Goal: Book appointment/travel/reservation

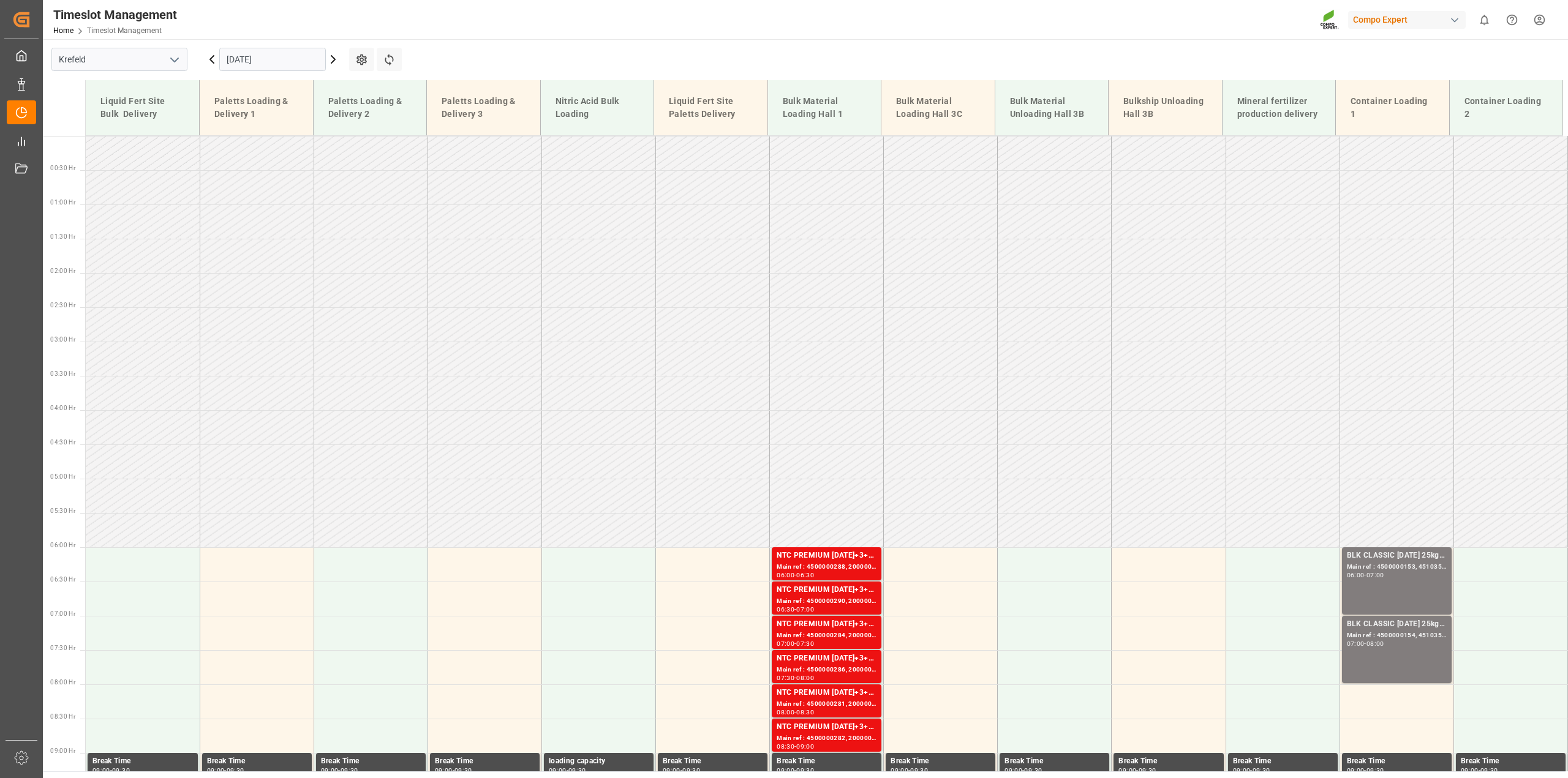
scroll to position [416, 0]
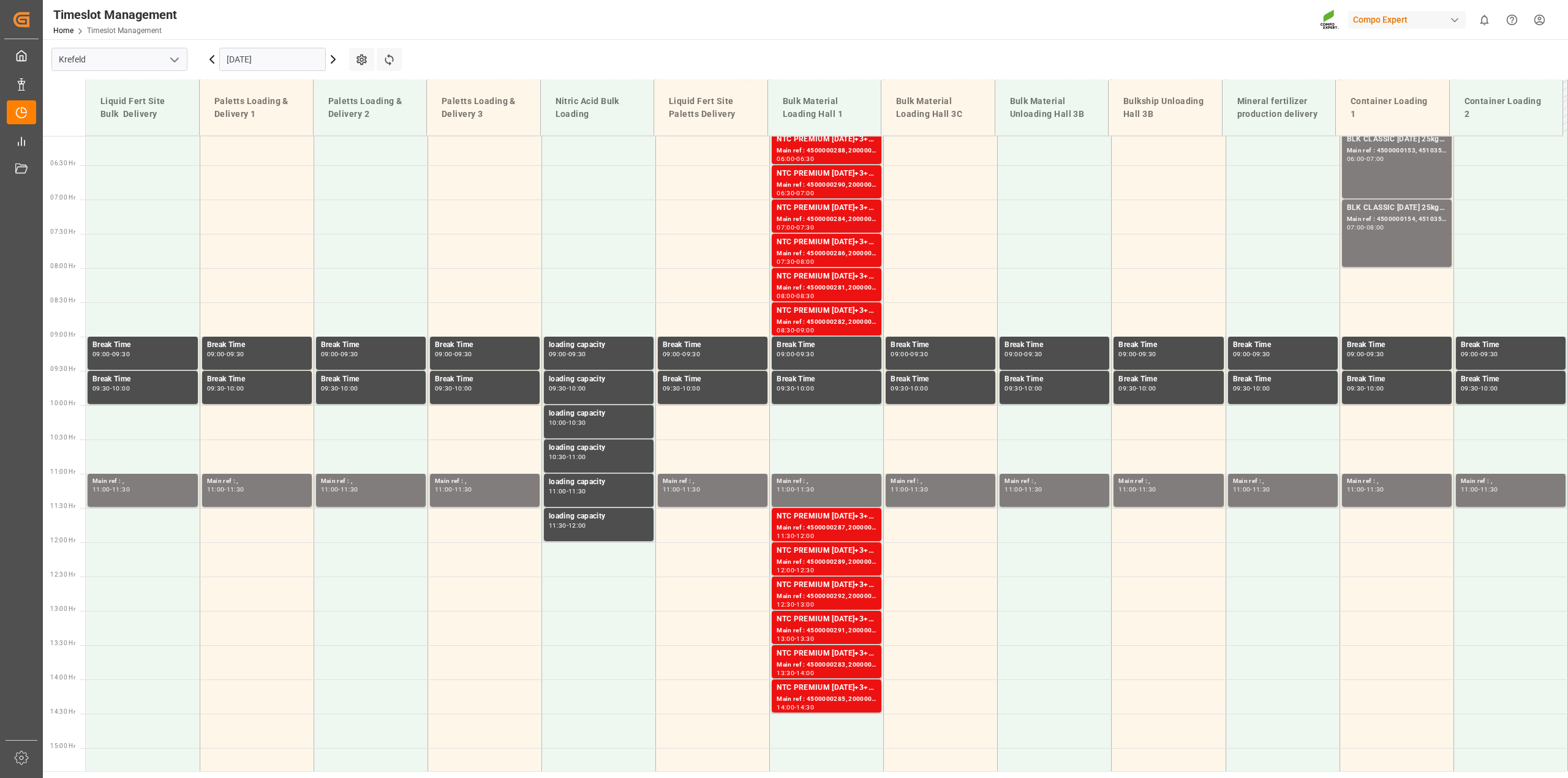
click at [237, 62] on input "[DATE]" at bounding box center [272, 59] width 107 height 23
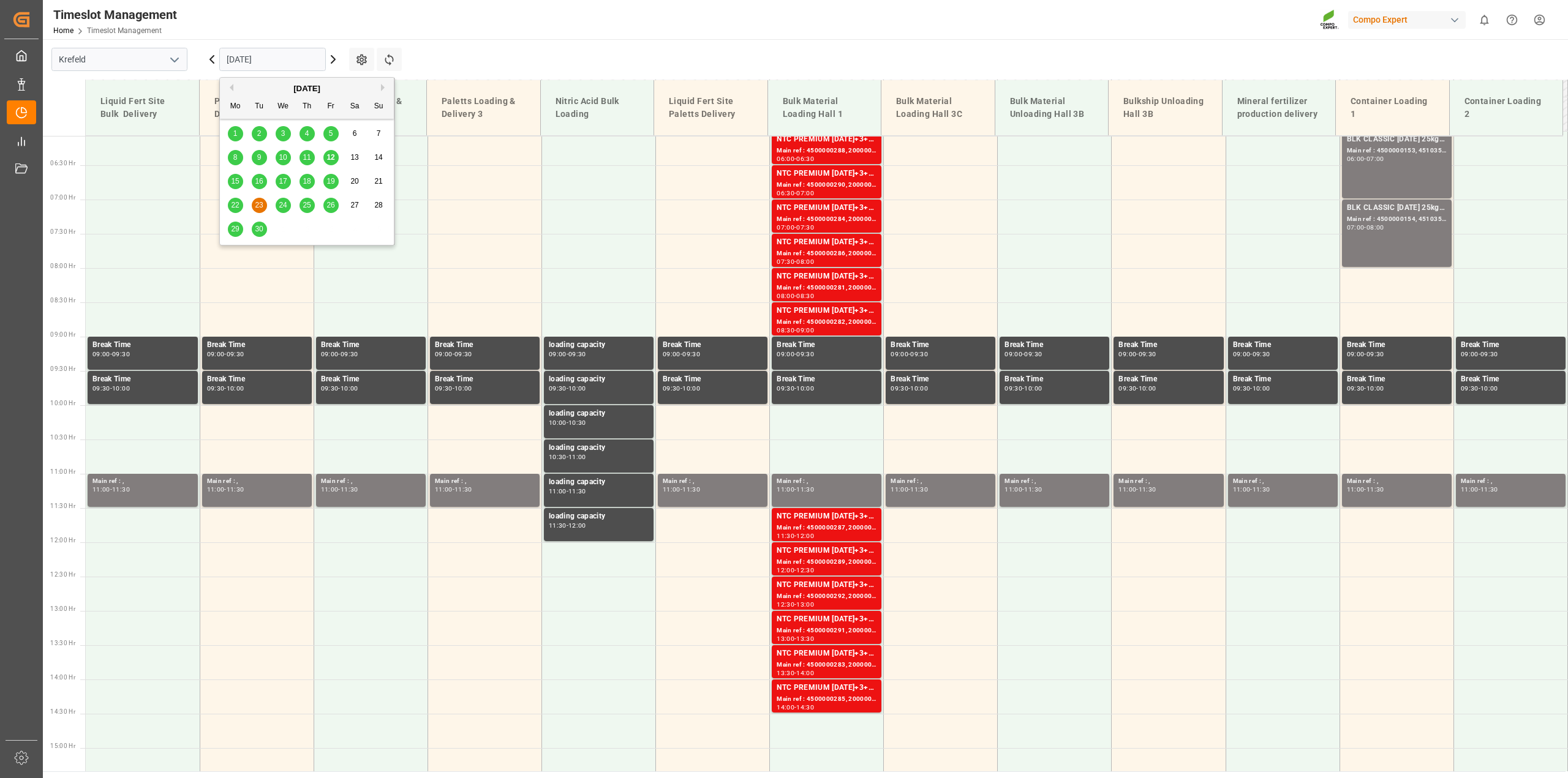
click at [259, 178] on span "16" at bounding box center [258, 181] width 8 height 9
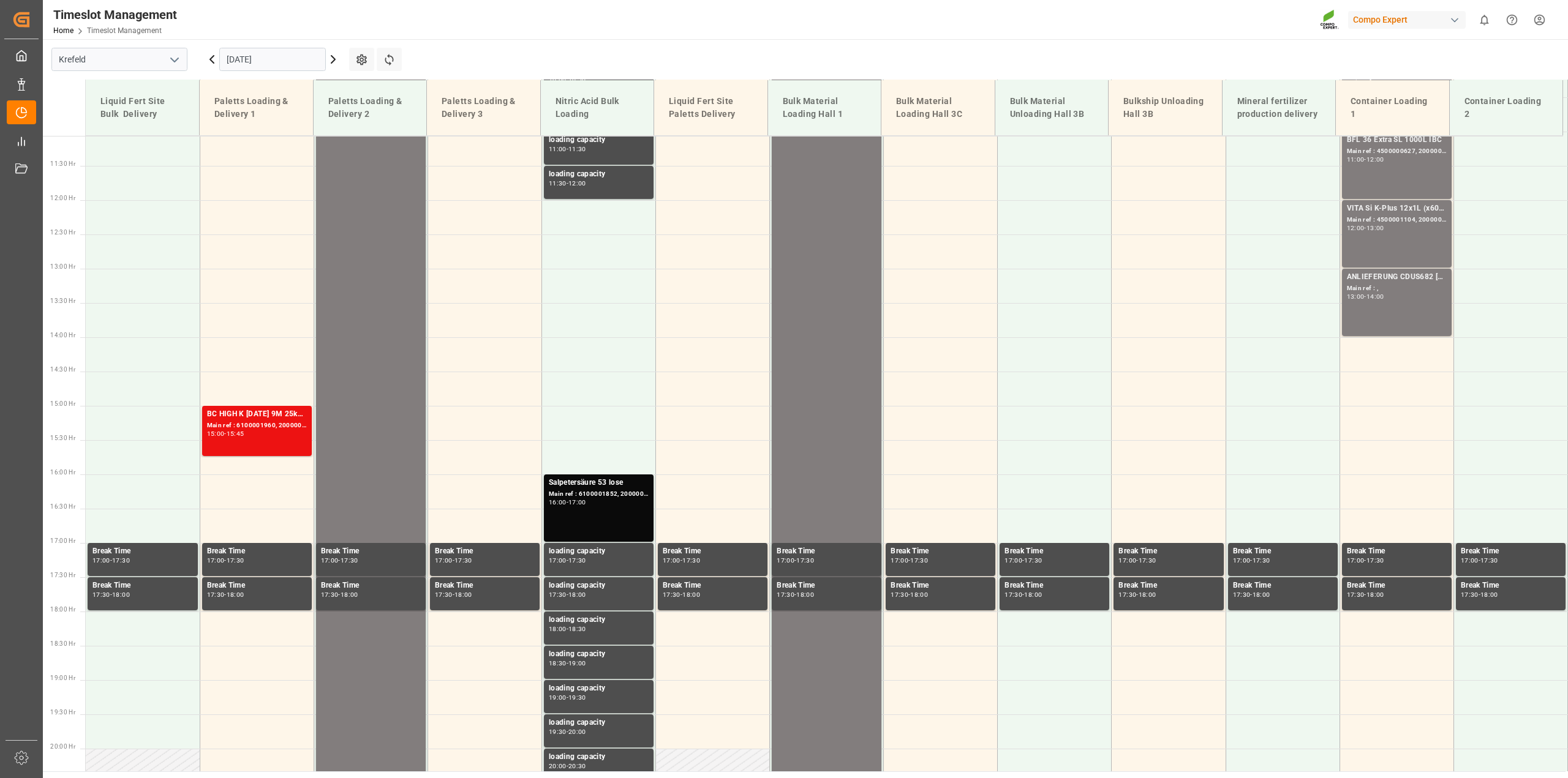
scroll to position [759, 0]
click at [242, 355] on td at bounding box center [256, 354] width 114 height 34
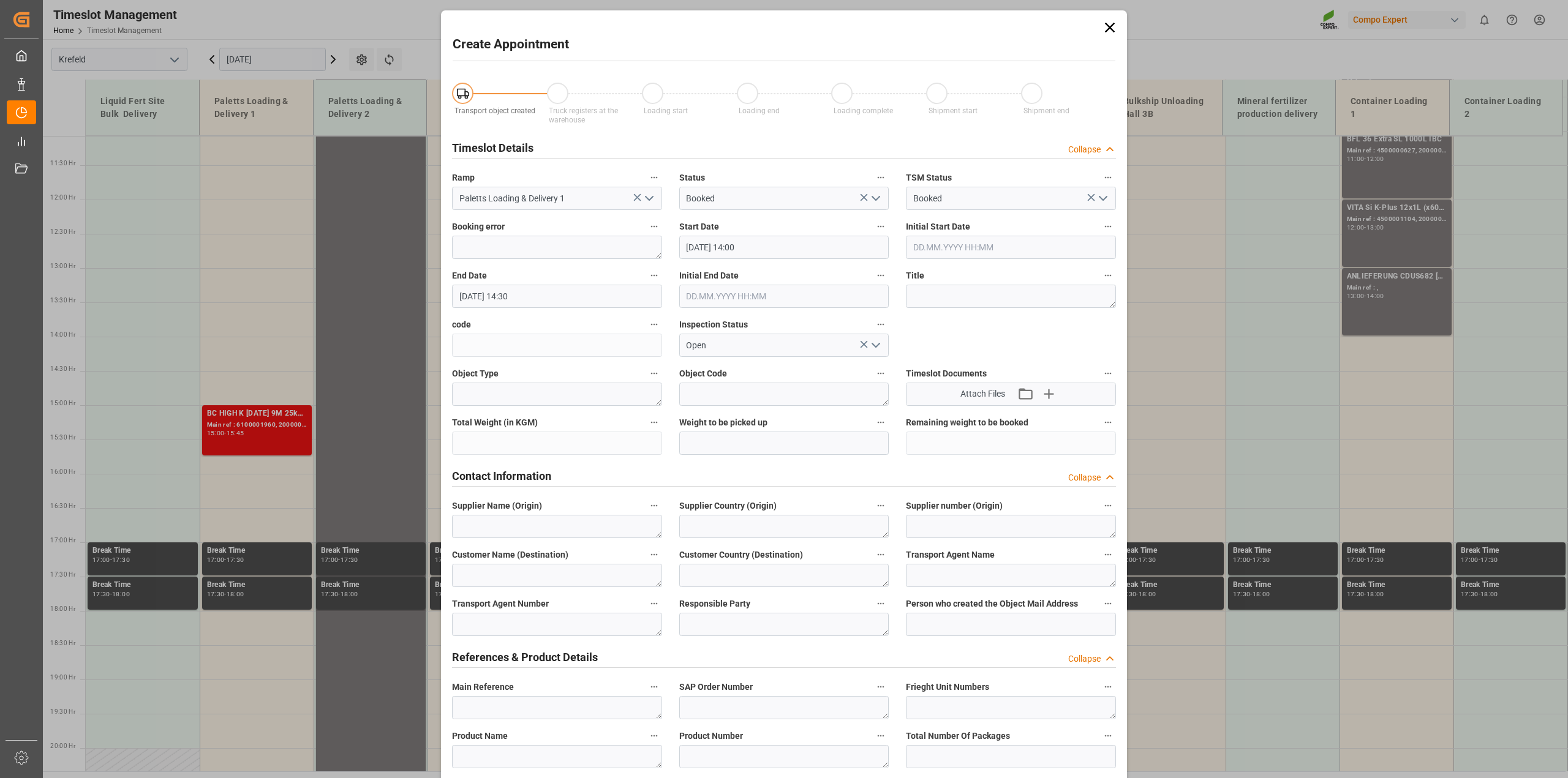
type input "[DATE] 14:00"
type input "[DATE] 14:30"
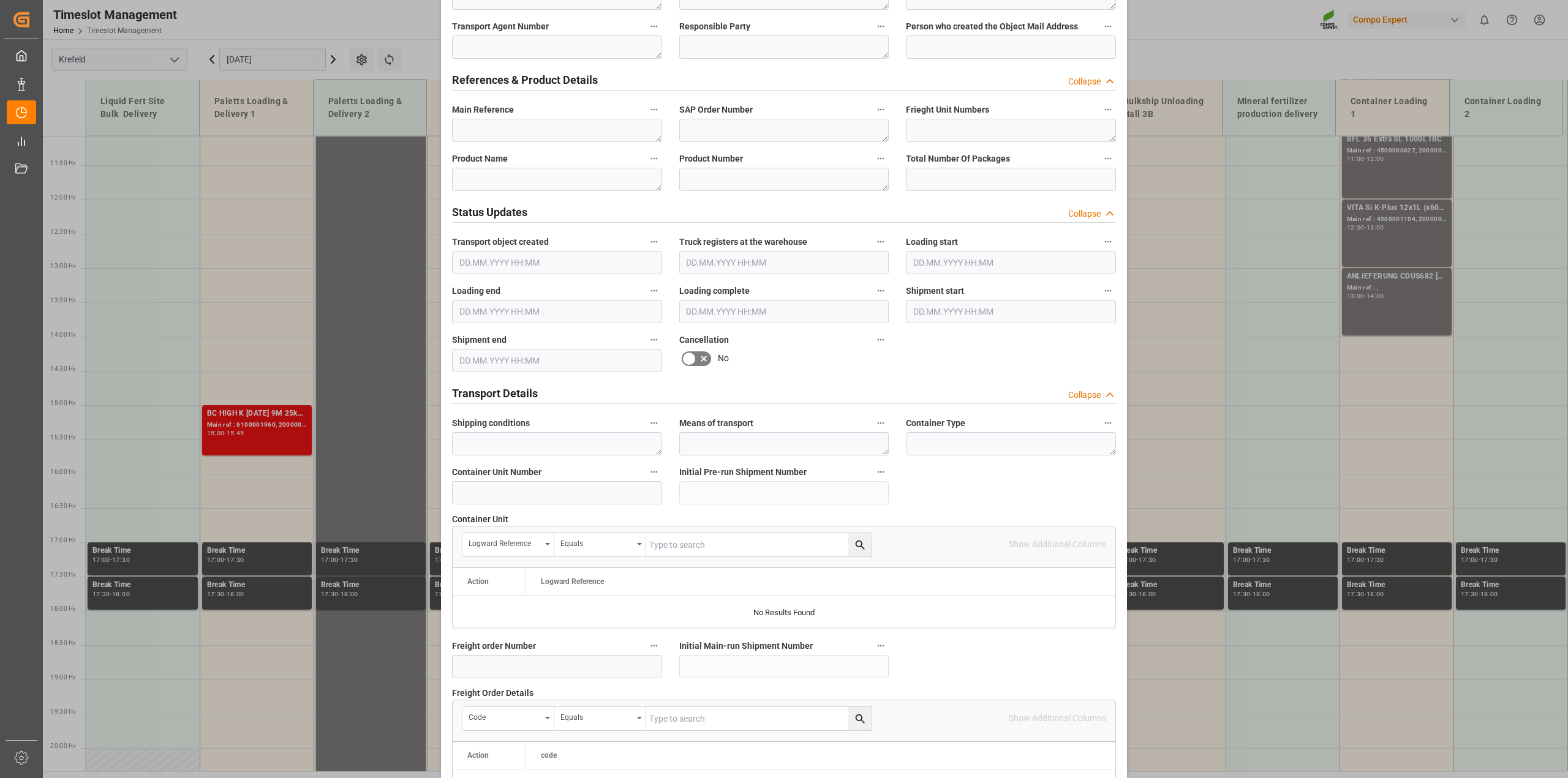
scroll to position [857, 0]
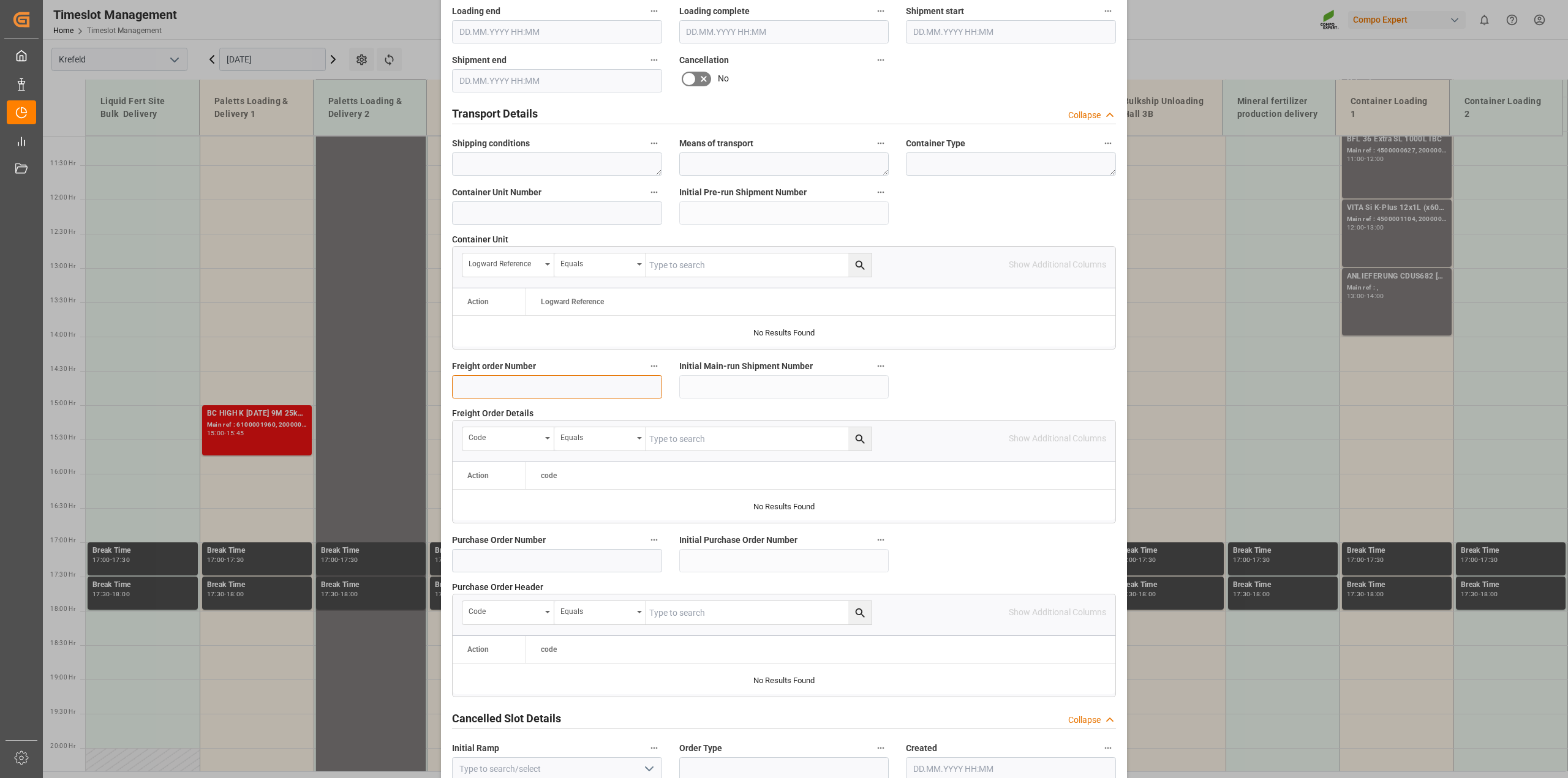
drag, startPoint x: 564, startPoint y: 389, endPoint x: 934, endPoint y: 525, distance: 394.2
click at [564, 389] on input at bounding box center [557, 386] width 210 height 23
paste input "6100001947"
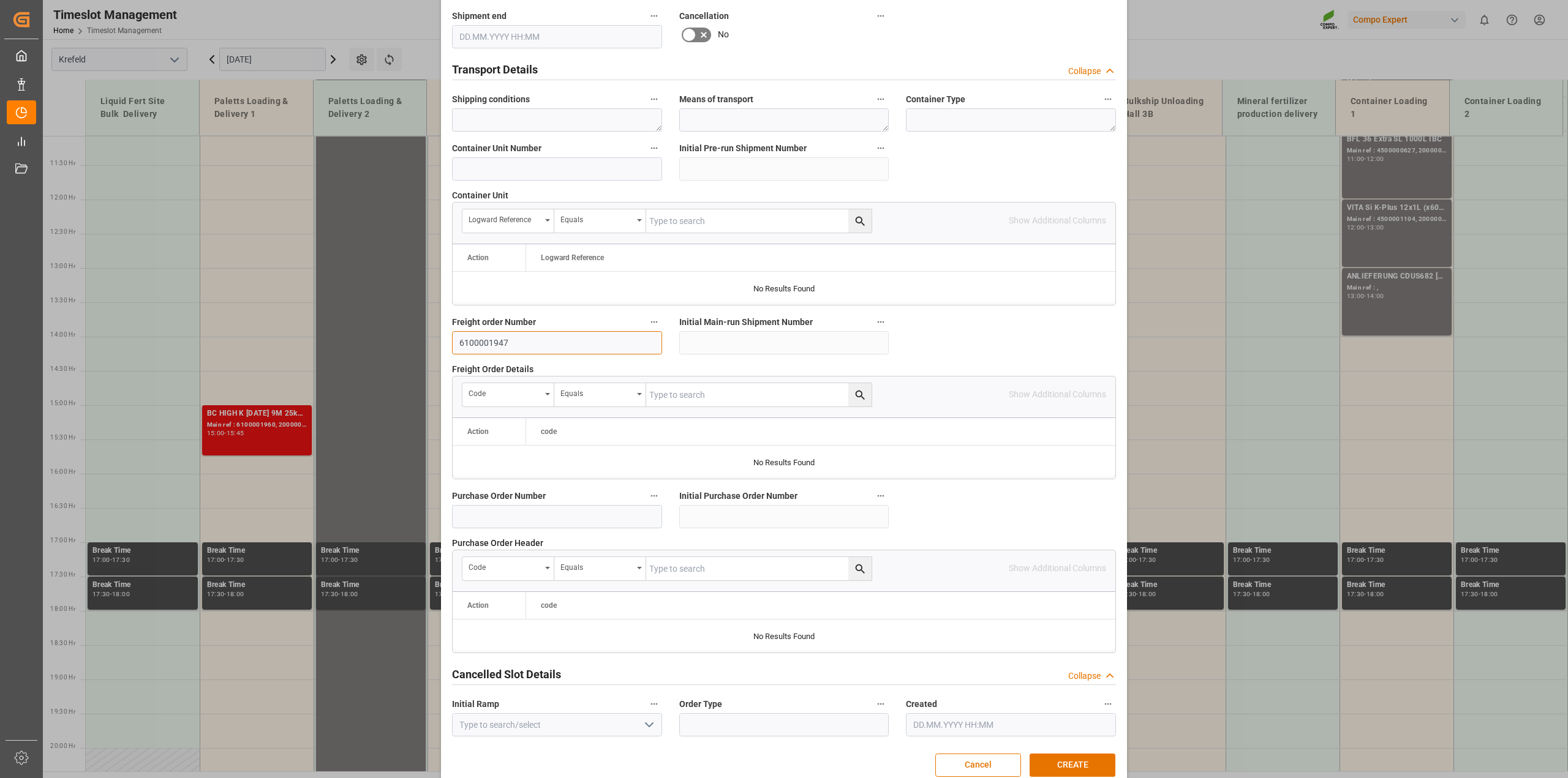
scroll to position [921, 0]
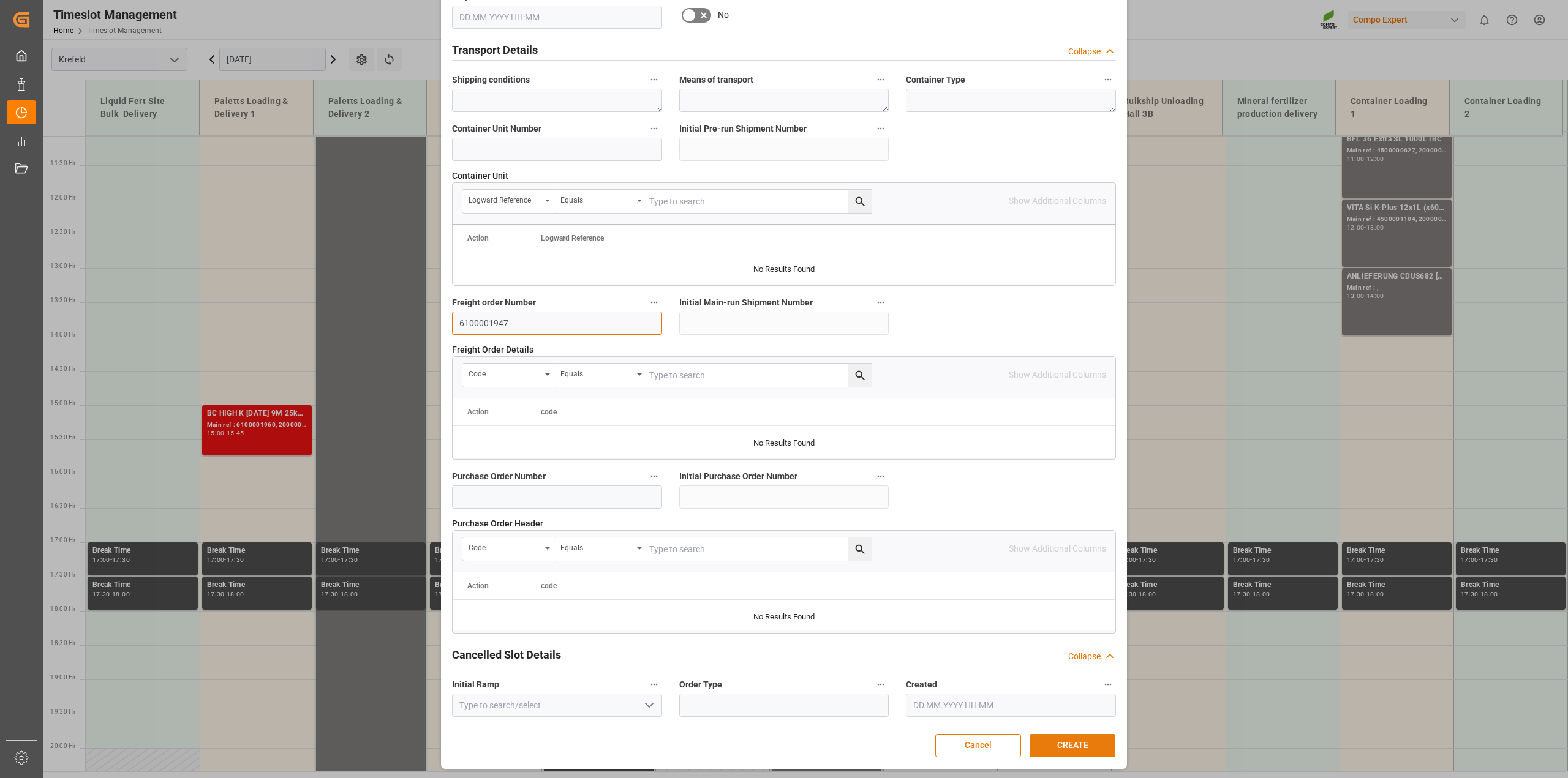
type input "6100001947"
click at [1070, 745] on button "CREATE" at bounding box center [1072, 745] width 86 height 23
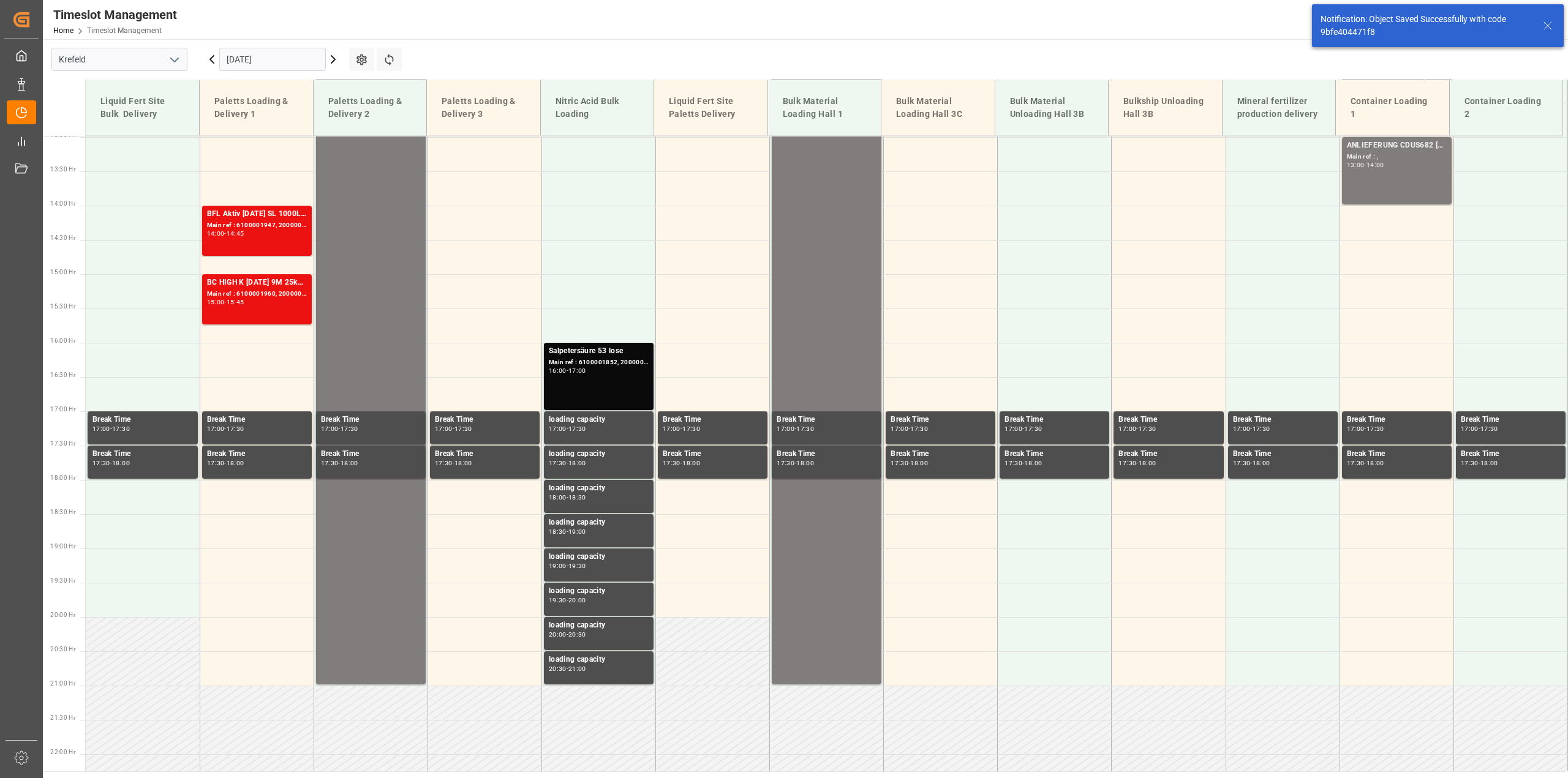
scroll to position [896, 0]
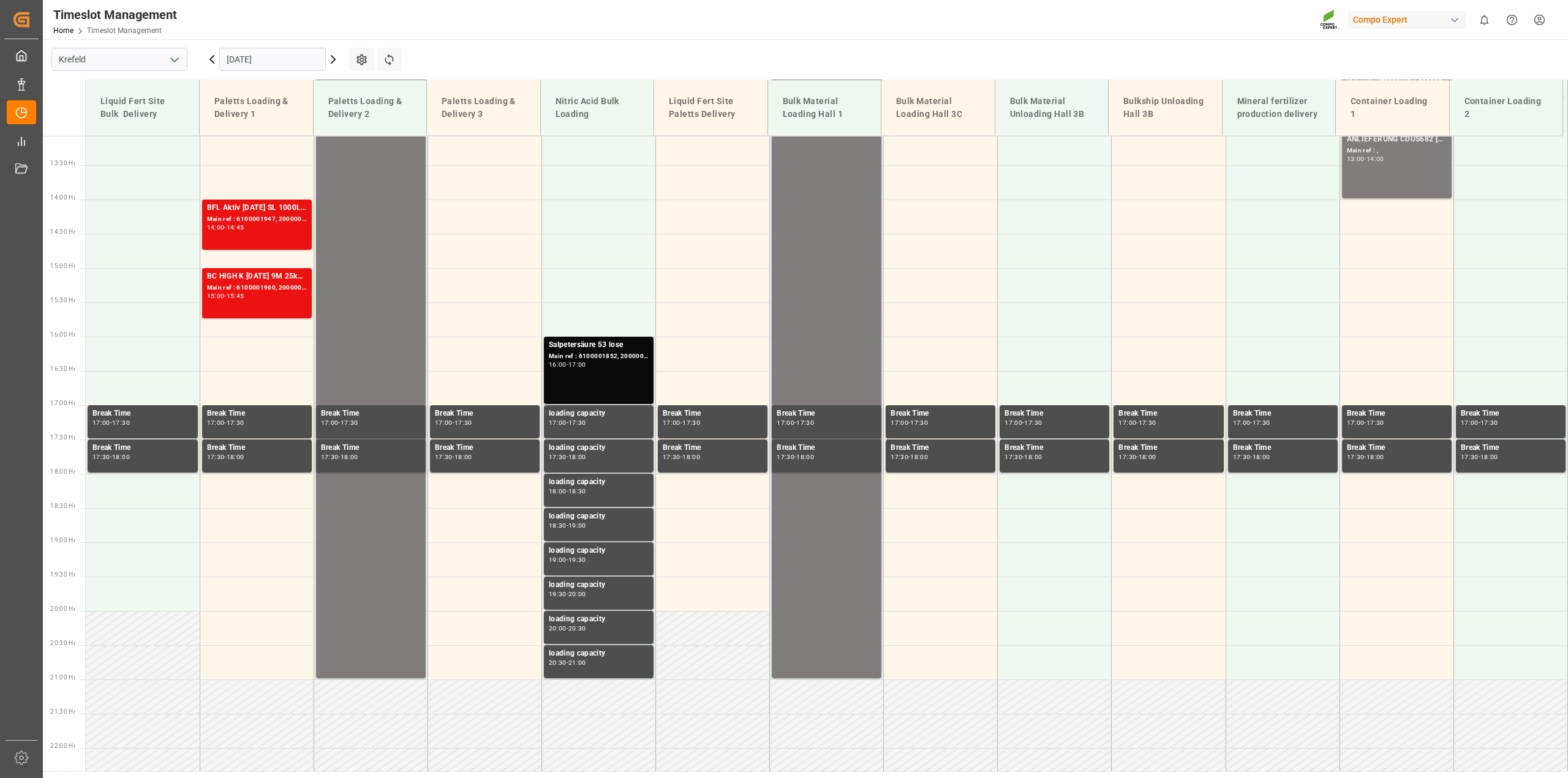
click at [232, 56] on input "[DATE]" at bounding box center [272, 59] width 107 height 23
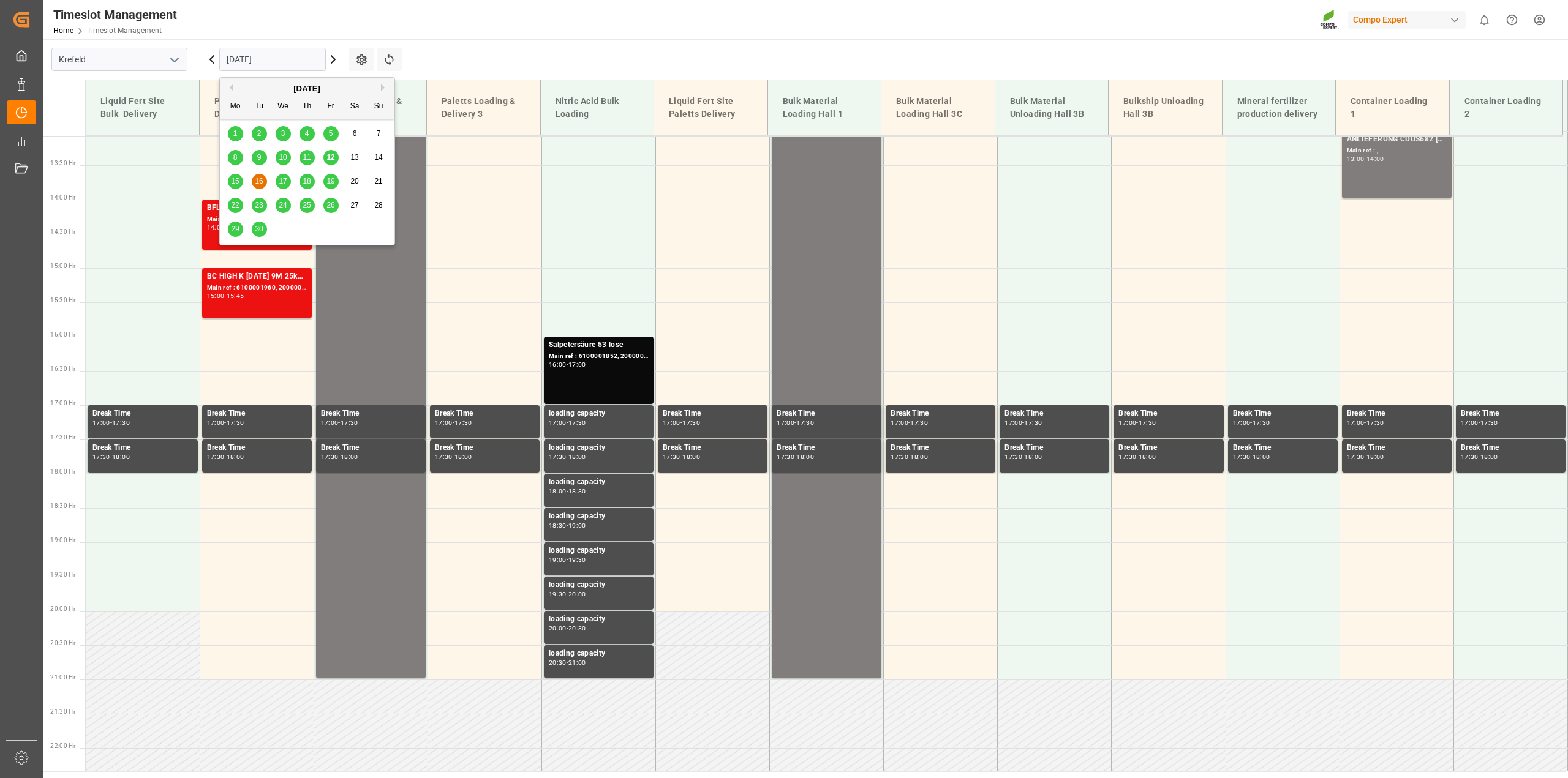
click at [233, 180] on span "15" at bounding box center [234, 181] width 8 height 9
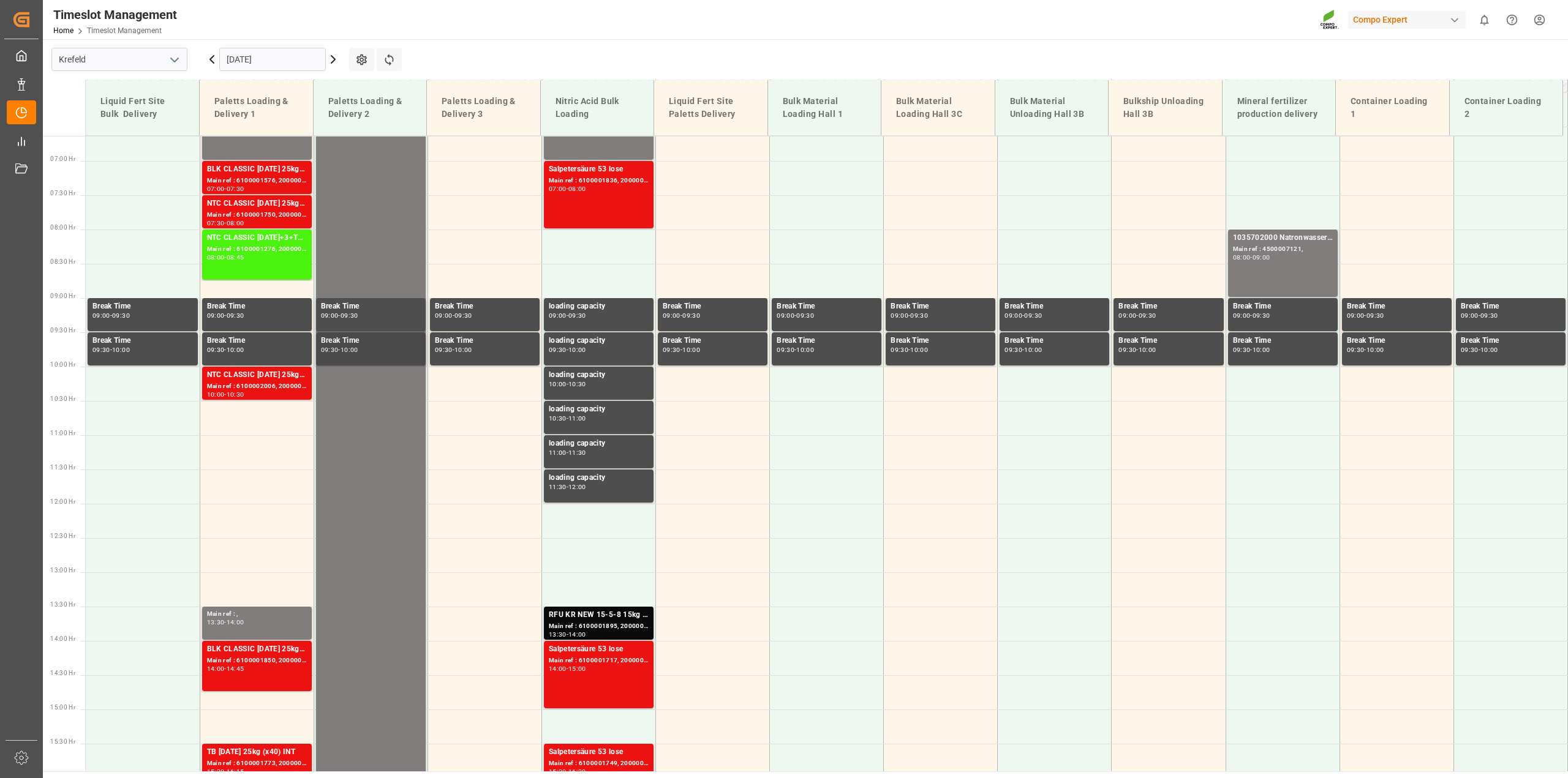
scroll to position [453, 0]
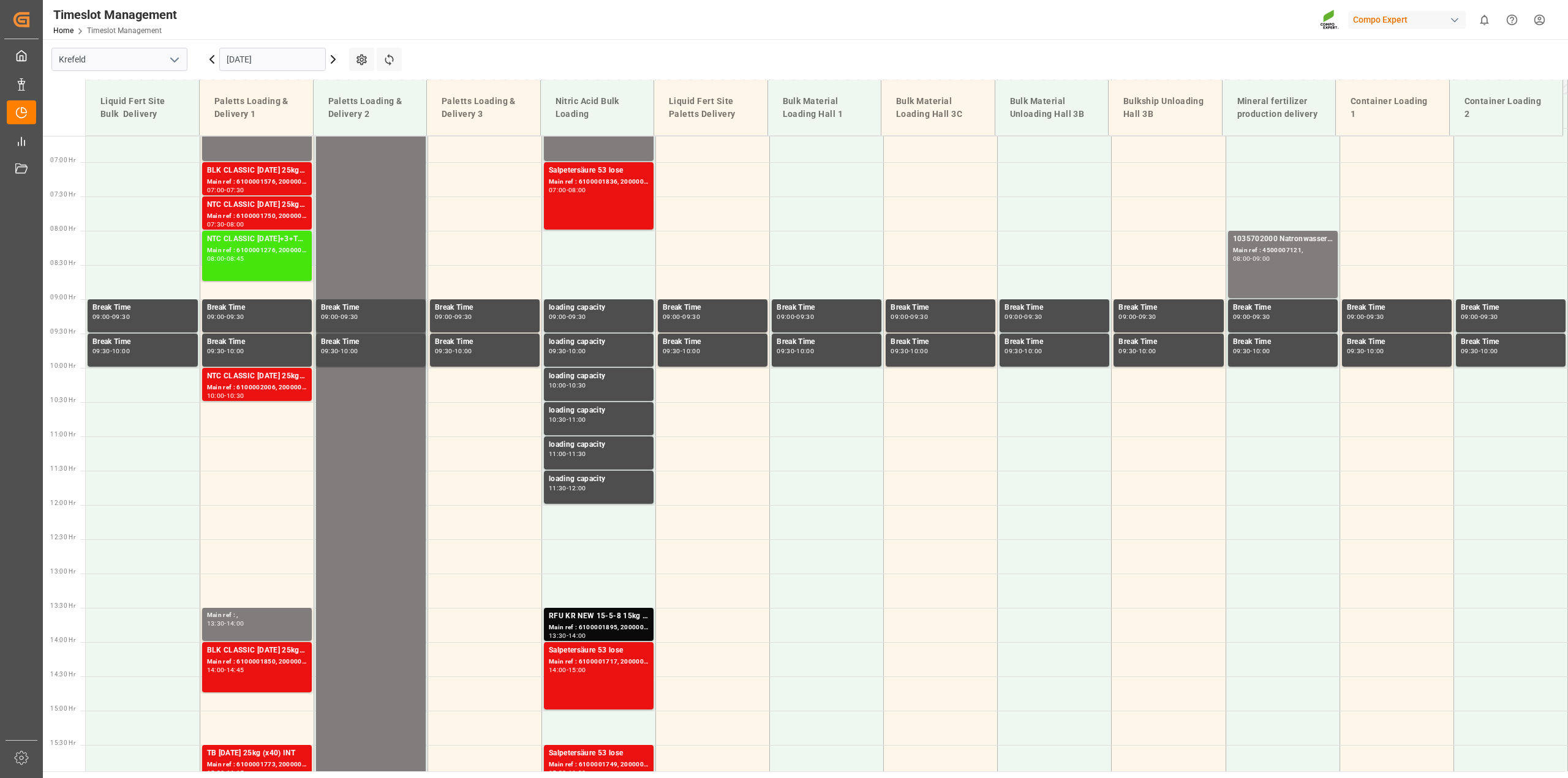
click at [259, 268] on div "NTC CLASSIC [DATE]+3+TE 600kg BB Main ref : 6100001276, 2000000929 08:00 - 08:45" at bounding box center [257, 256] width 100 height 45
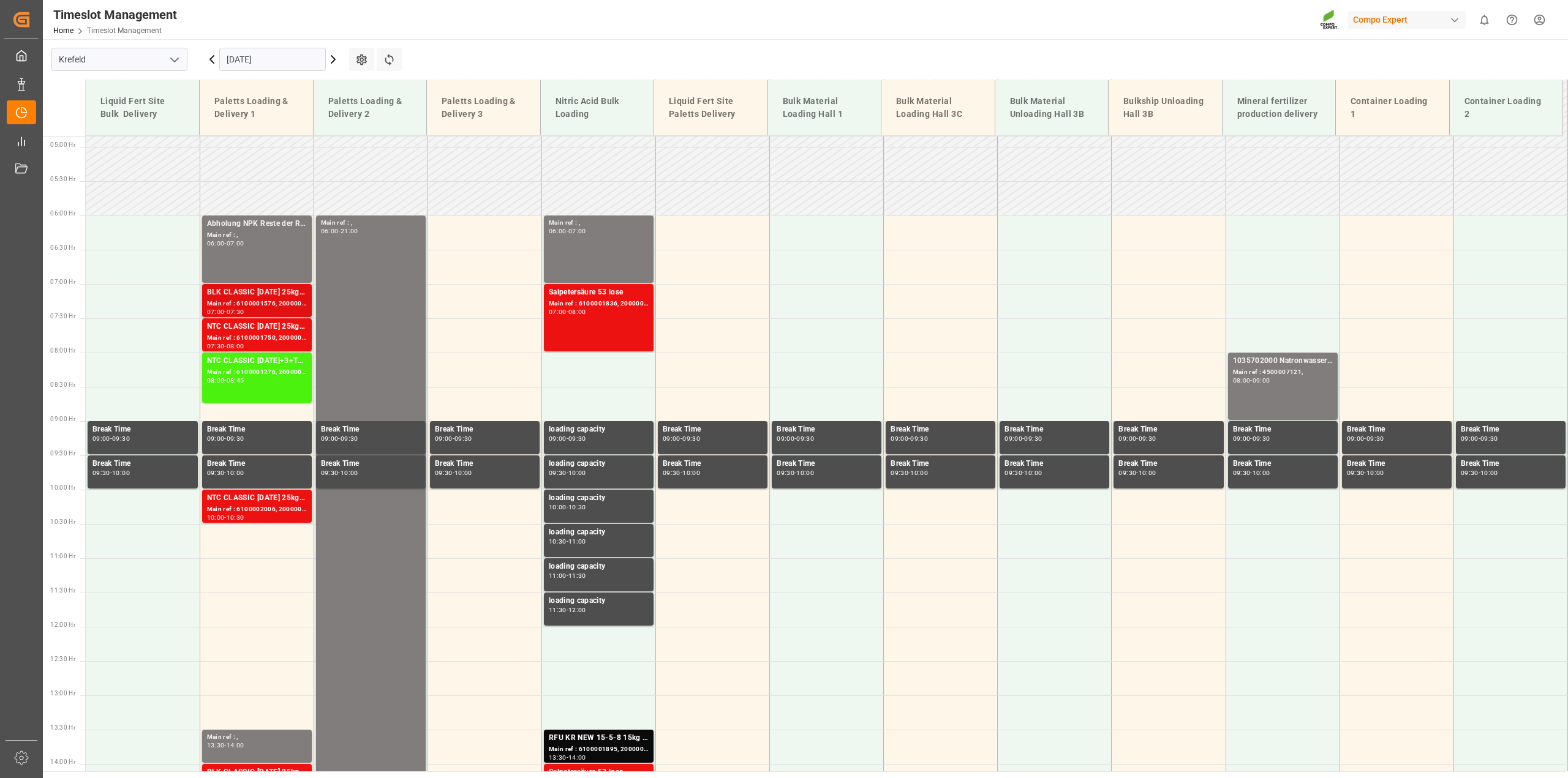
scroll to position [331, 0]
click at [248, 301] on div "Main ref : 6100001576, 2000001370" at bounding box center [257, 304] width 100 height 10
click at [260, 380] on div "08:00 - 08:45" at bounding box center [257, 381] width 100 height 7
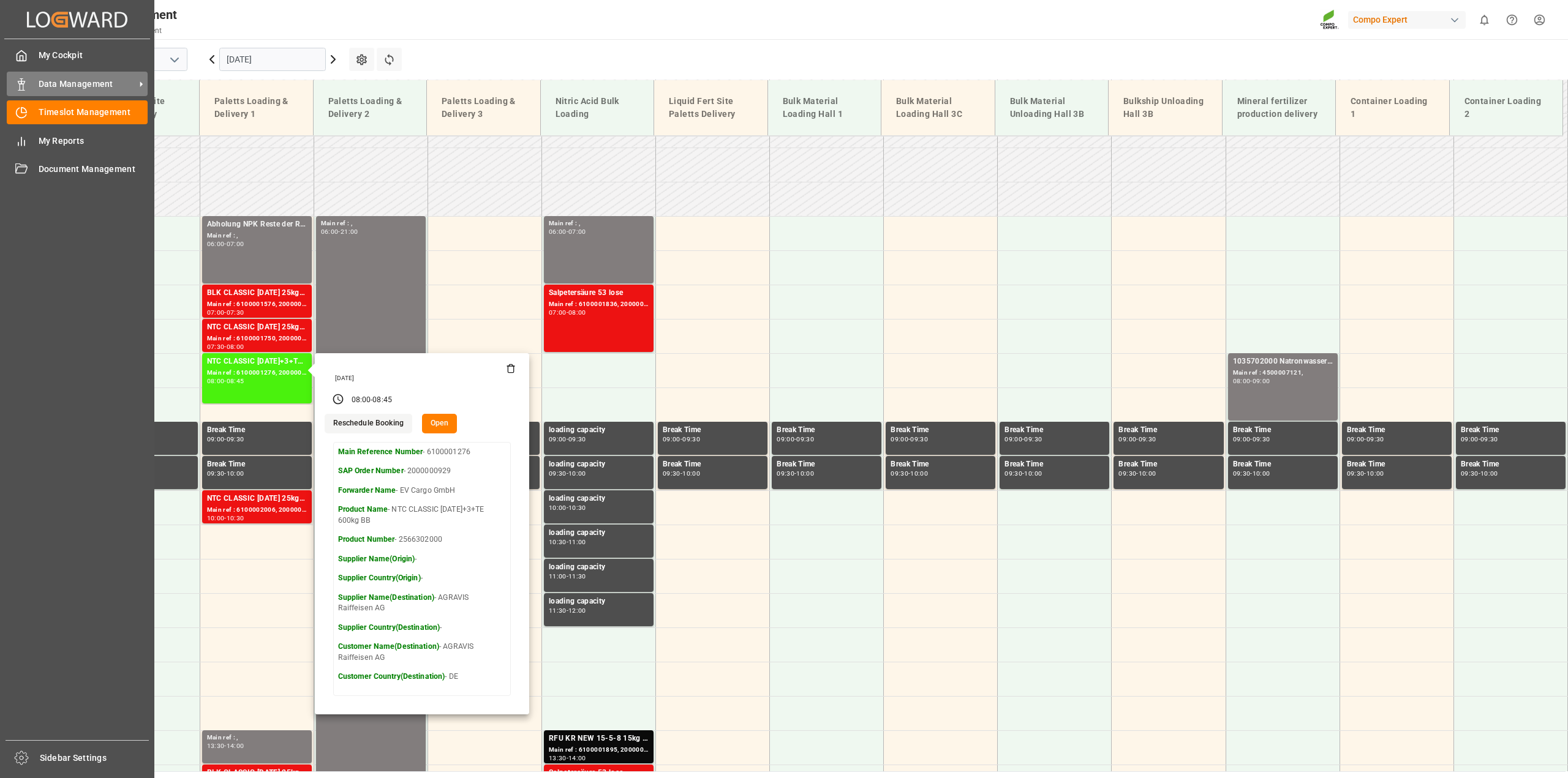
click at [22, 90] on line at bounding box center [21, 90] width 6 height 0
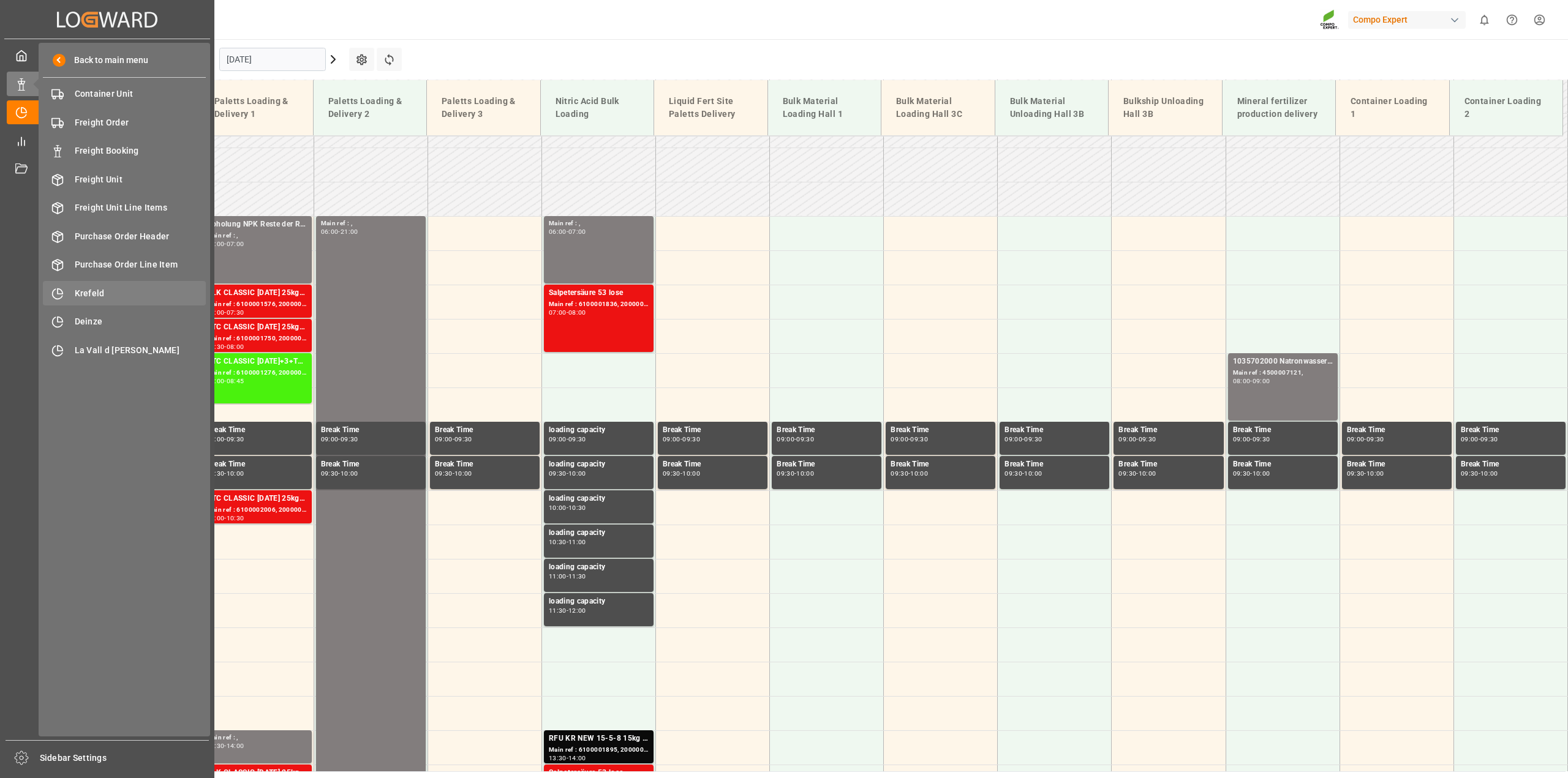
click at [121, 290] on span "Krefeld" at bounding box center [140, 293] width 132 height 13
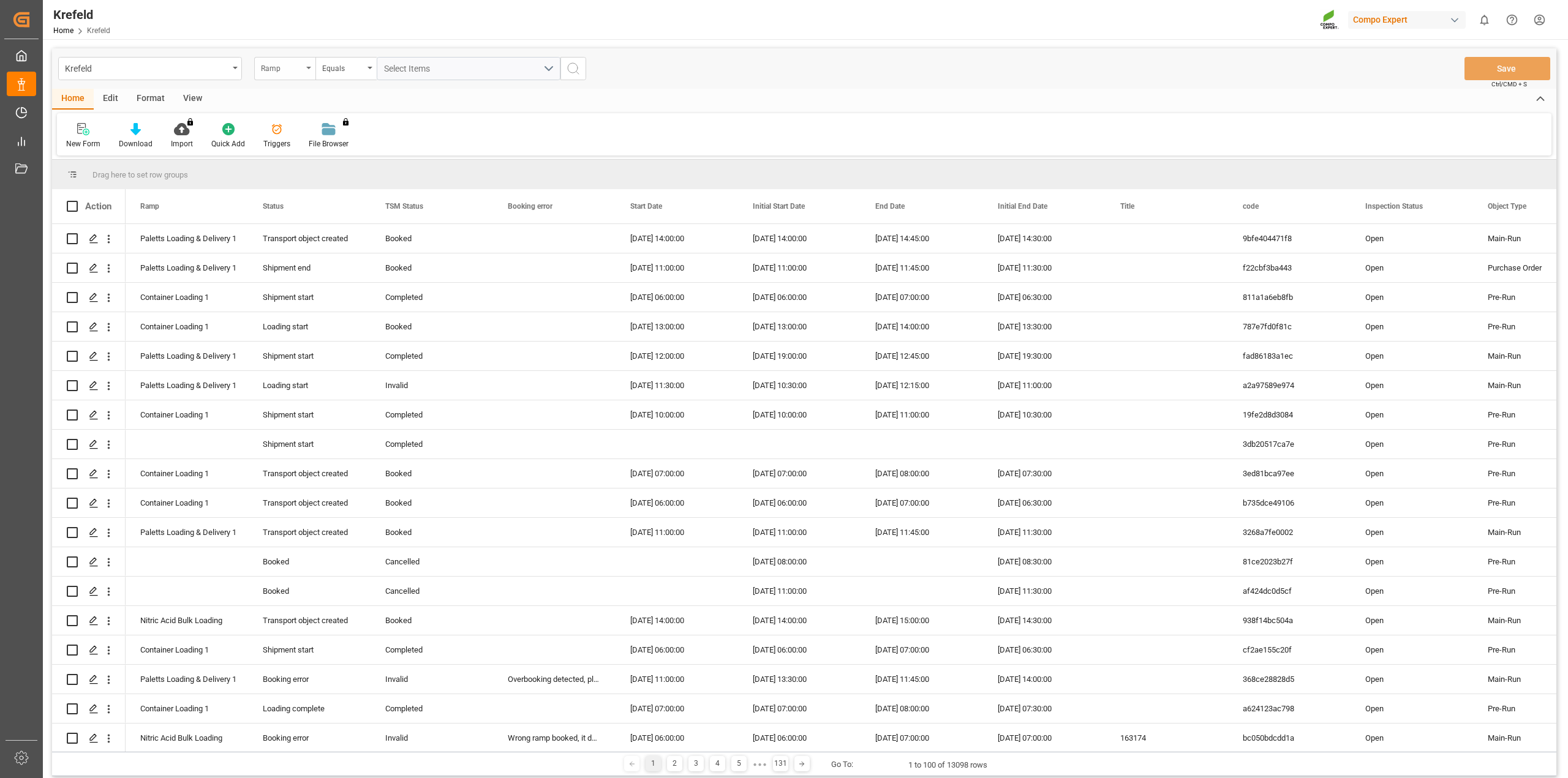
click at [275, 62] on div "Ramp" at bounding box center [281, 67] width 42 height 14
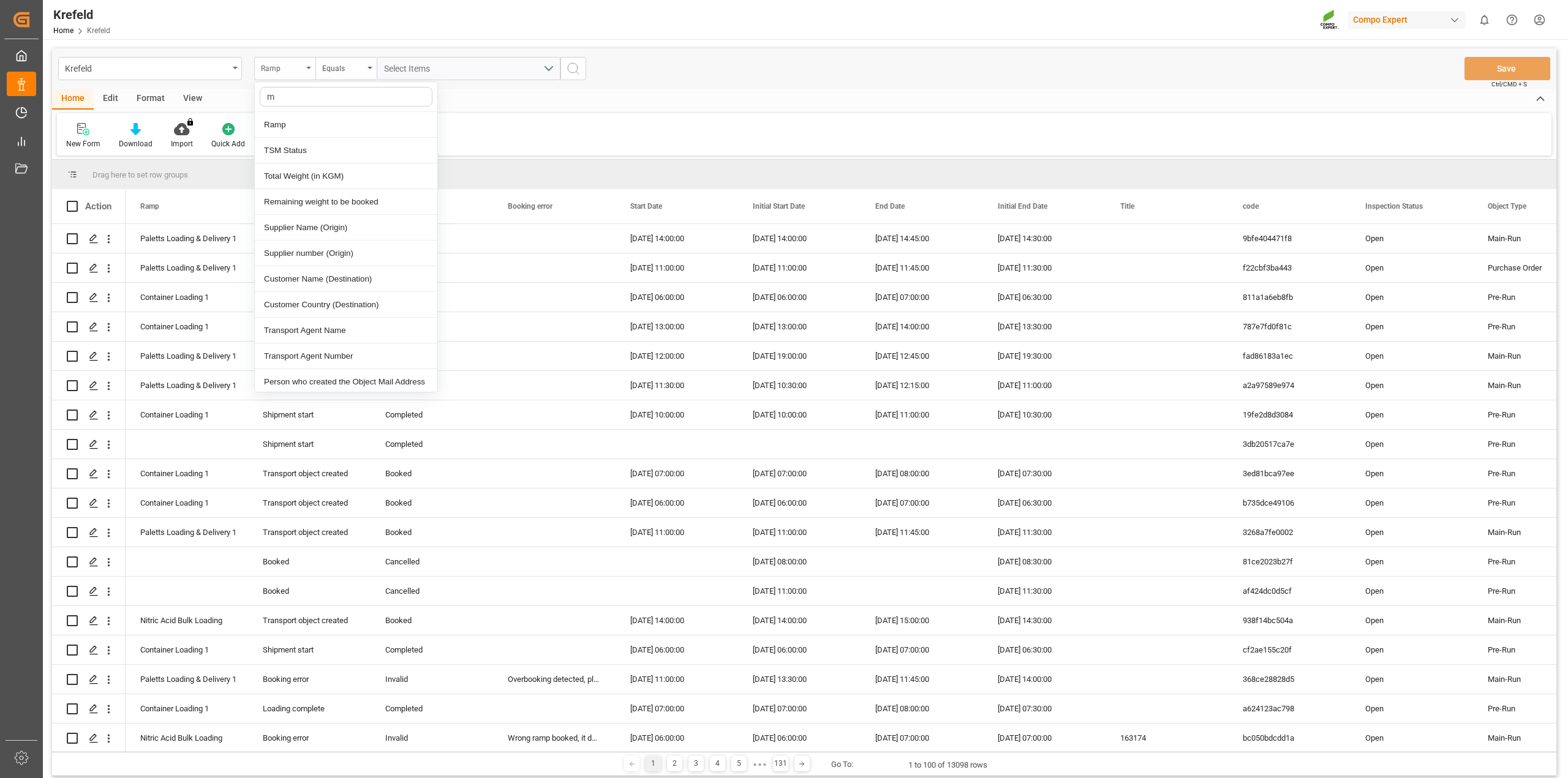
type input "ma"
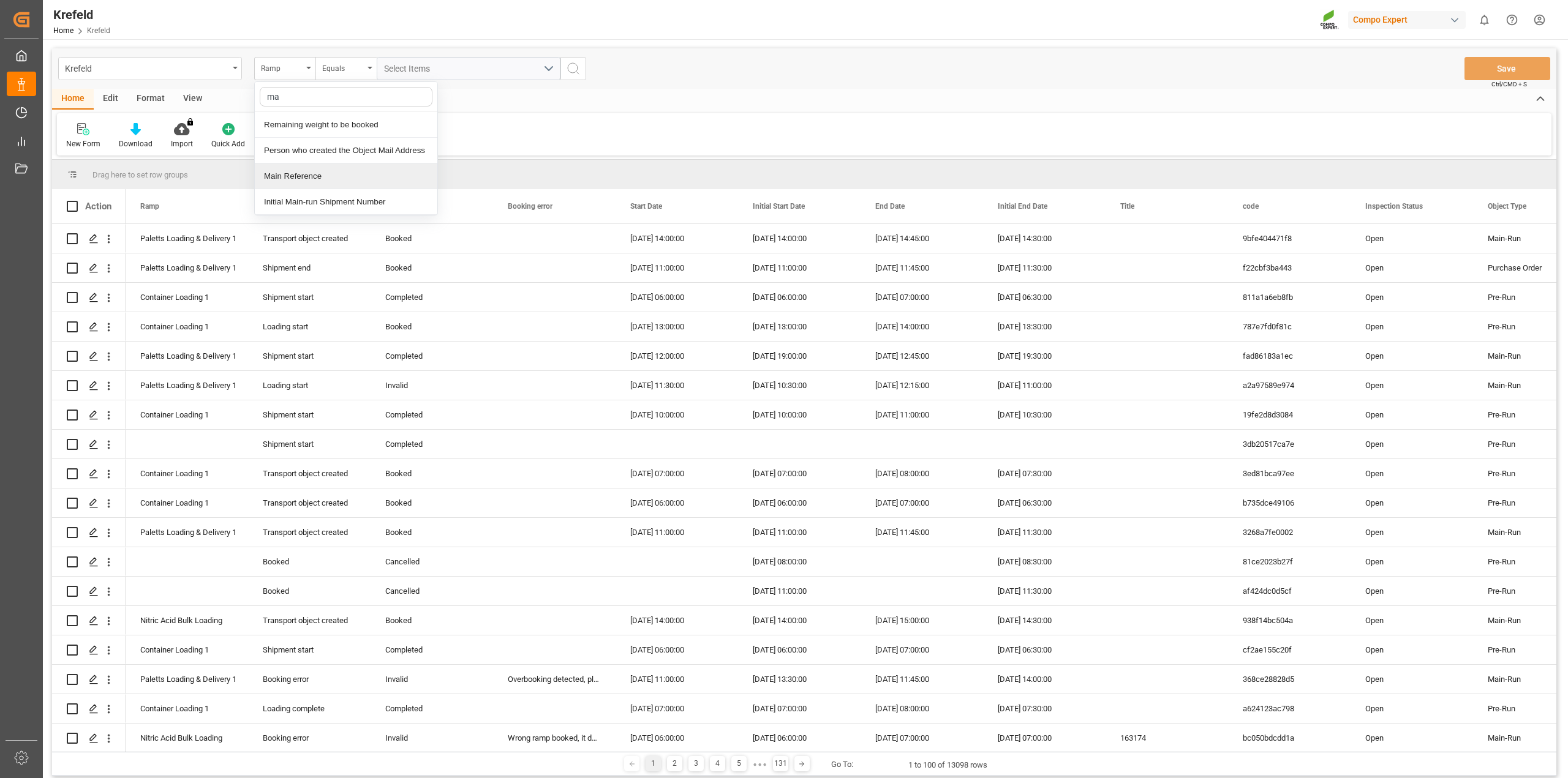
click at [327, 180] on div "Main Reference" at bounding box center [346, 176] width 182 height 26
click at [351, 70] on div "Equals" at bounding box center [343, 67] width 42 height 14
click at [370, 154] on div "Fuzzy search" at bounding box center [406, 150] width 182 height 26
click at [415, 62] on input "text" at bounding box center [468, 68] width 184 height 23
paste input "6100001276"
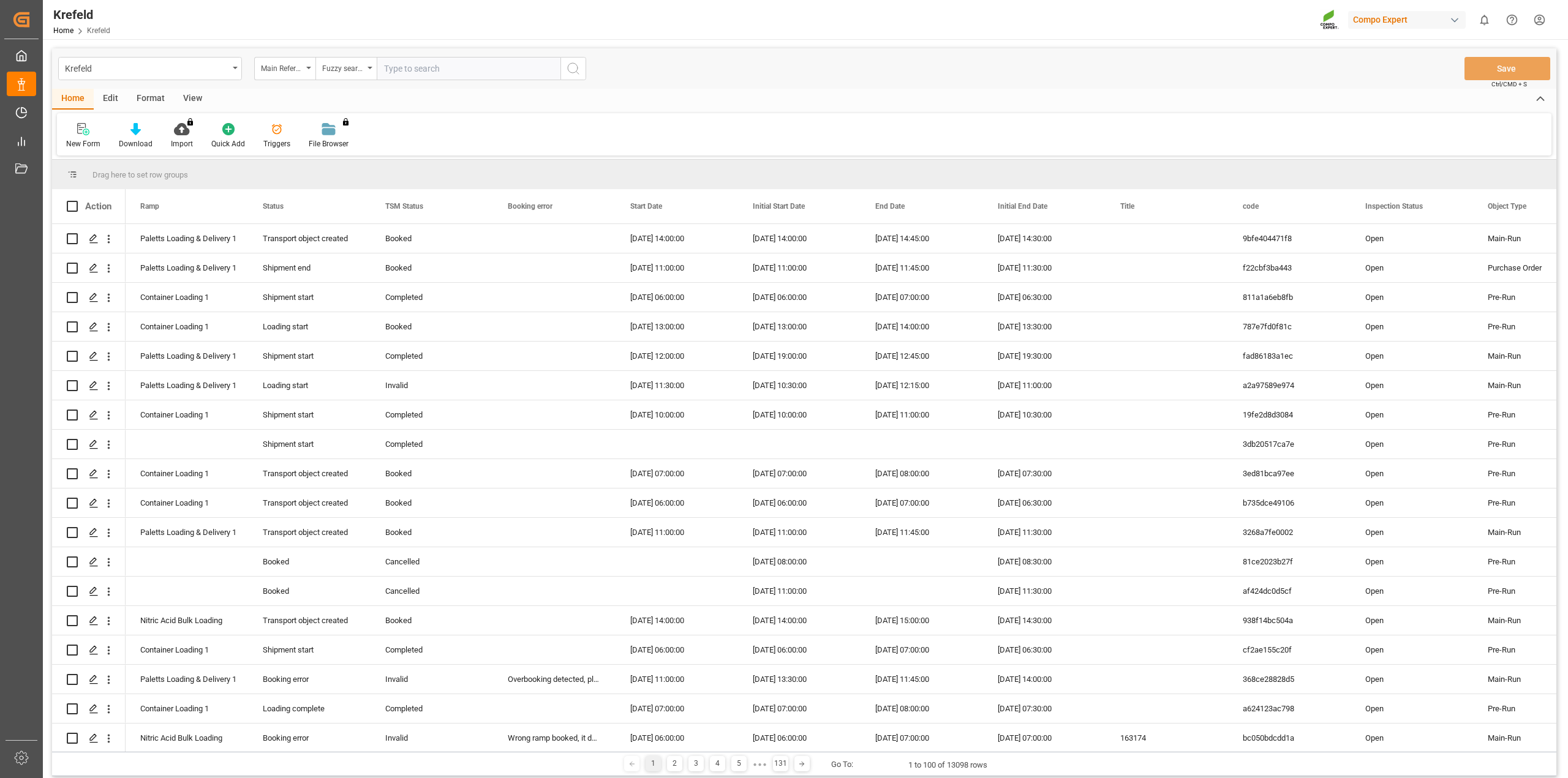
type input "6100001276"
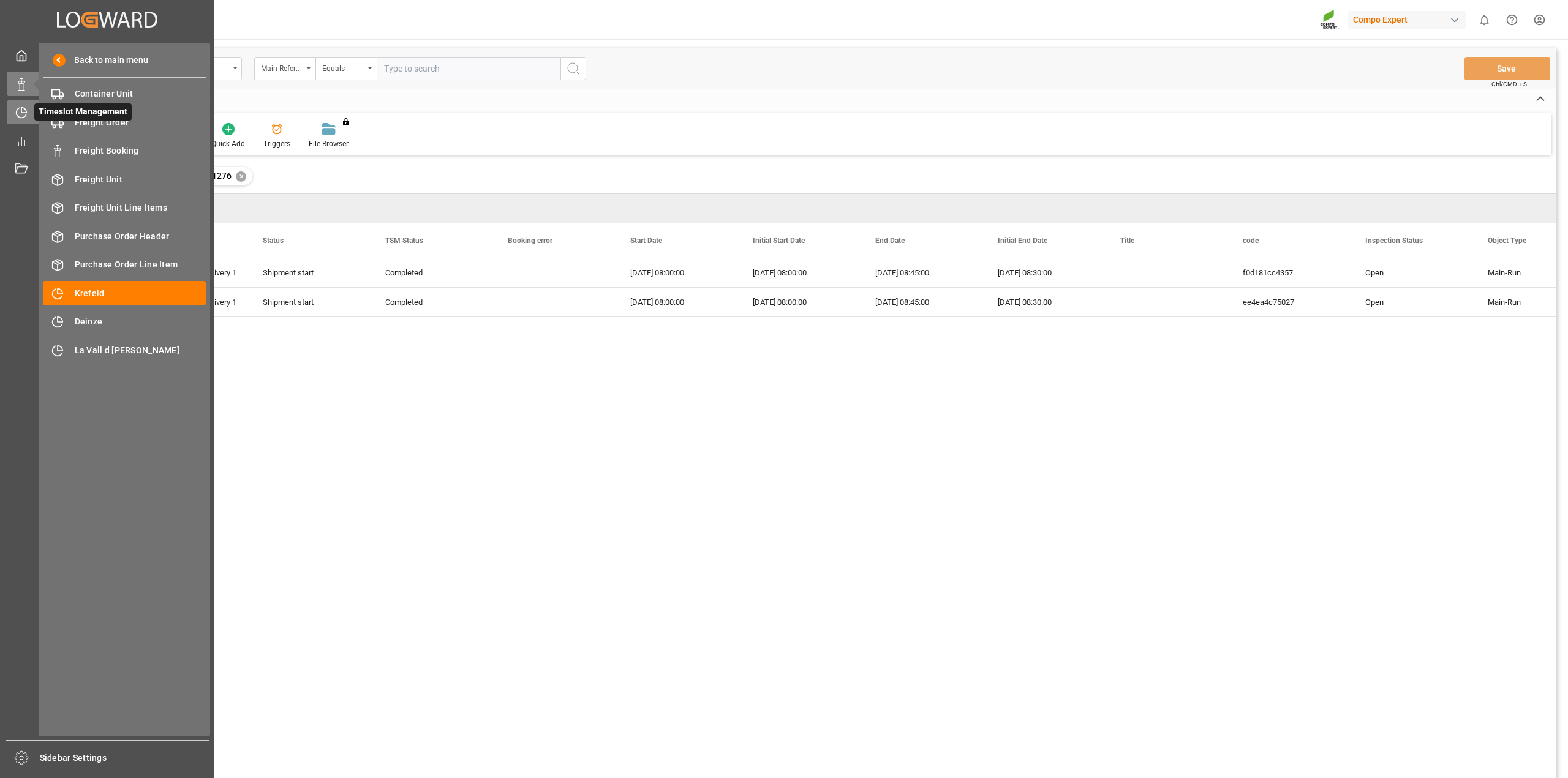
click at [21, 106] on div at bounding box center [17, 112] width 21 height 13
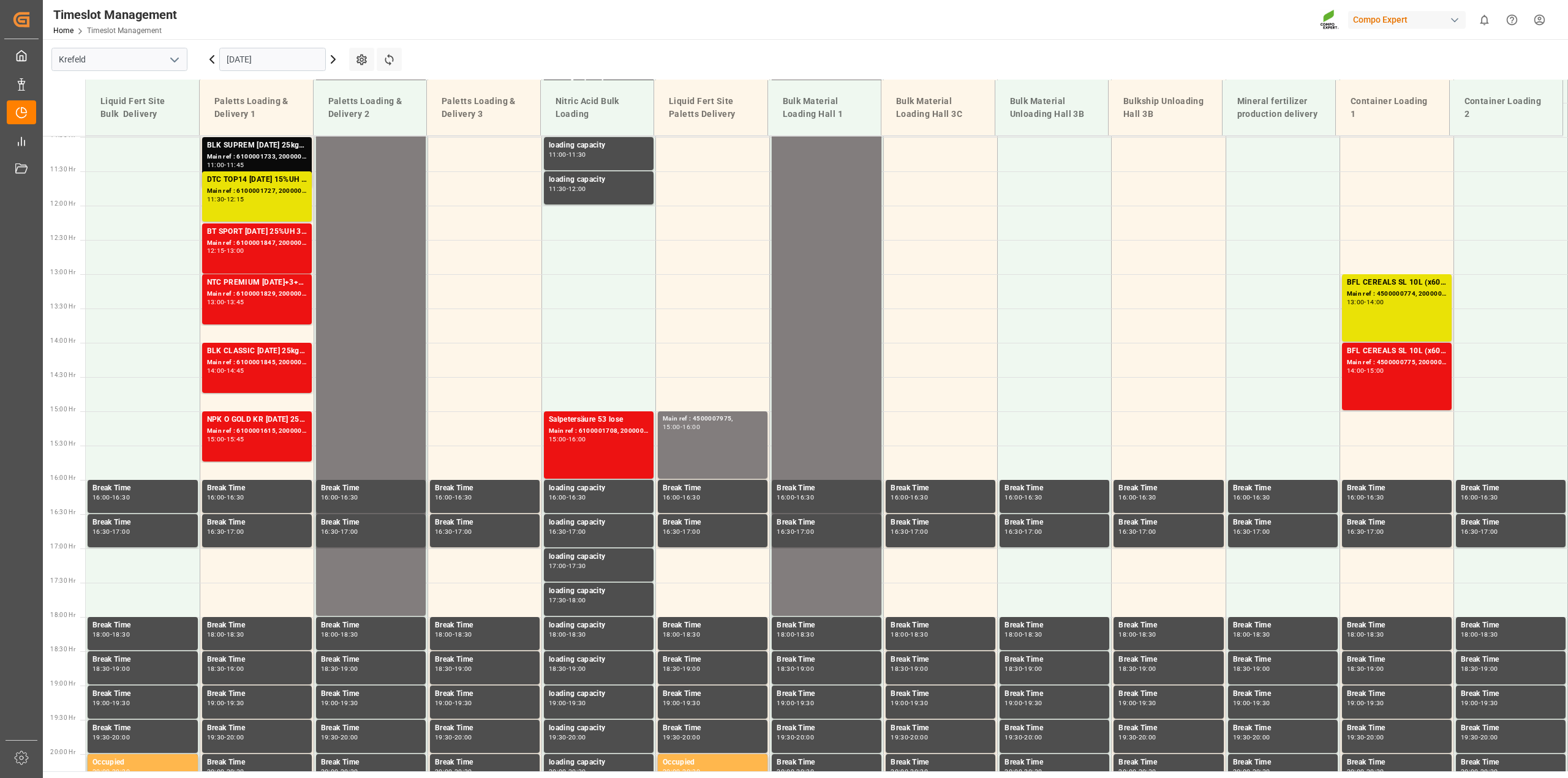
click at [270, 63] on input "[DATE]" at bounding box center [272, 59] width 107 height 23
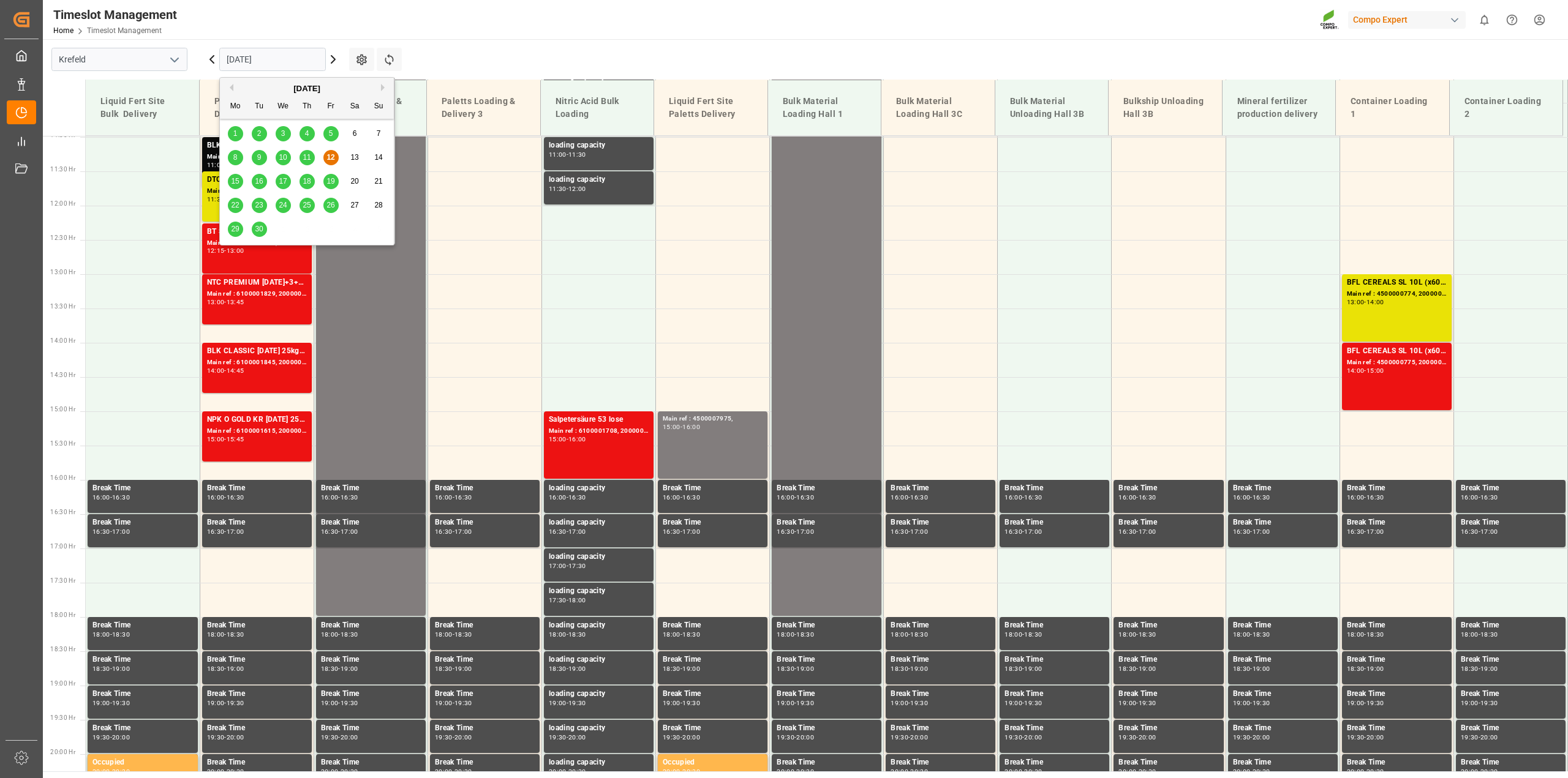
scroll to position [759, 0]
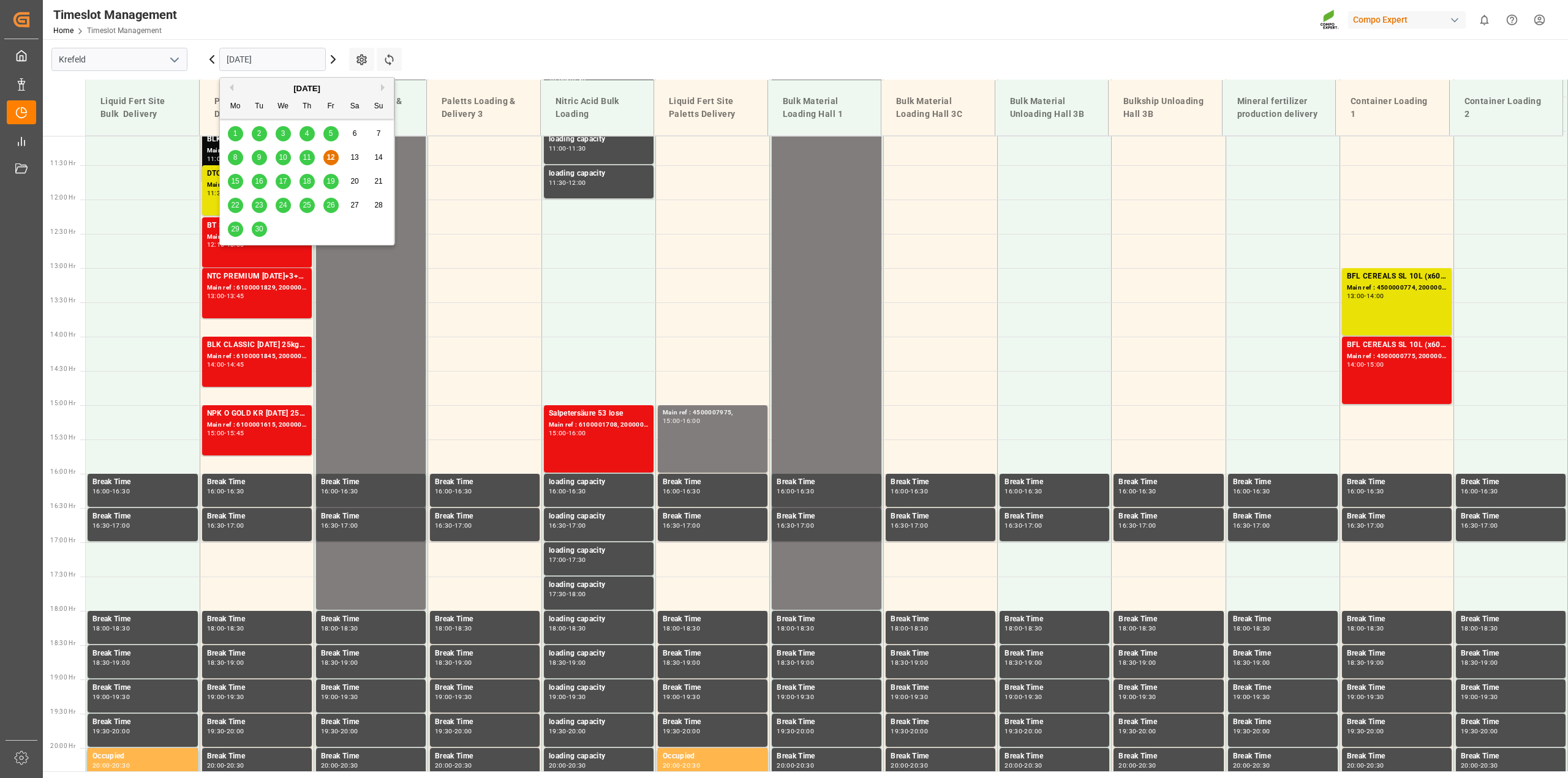
click at [235, 177] on span "15" at bounding box center [234, 181] width 8 height 9
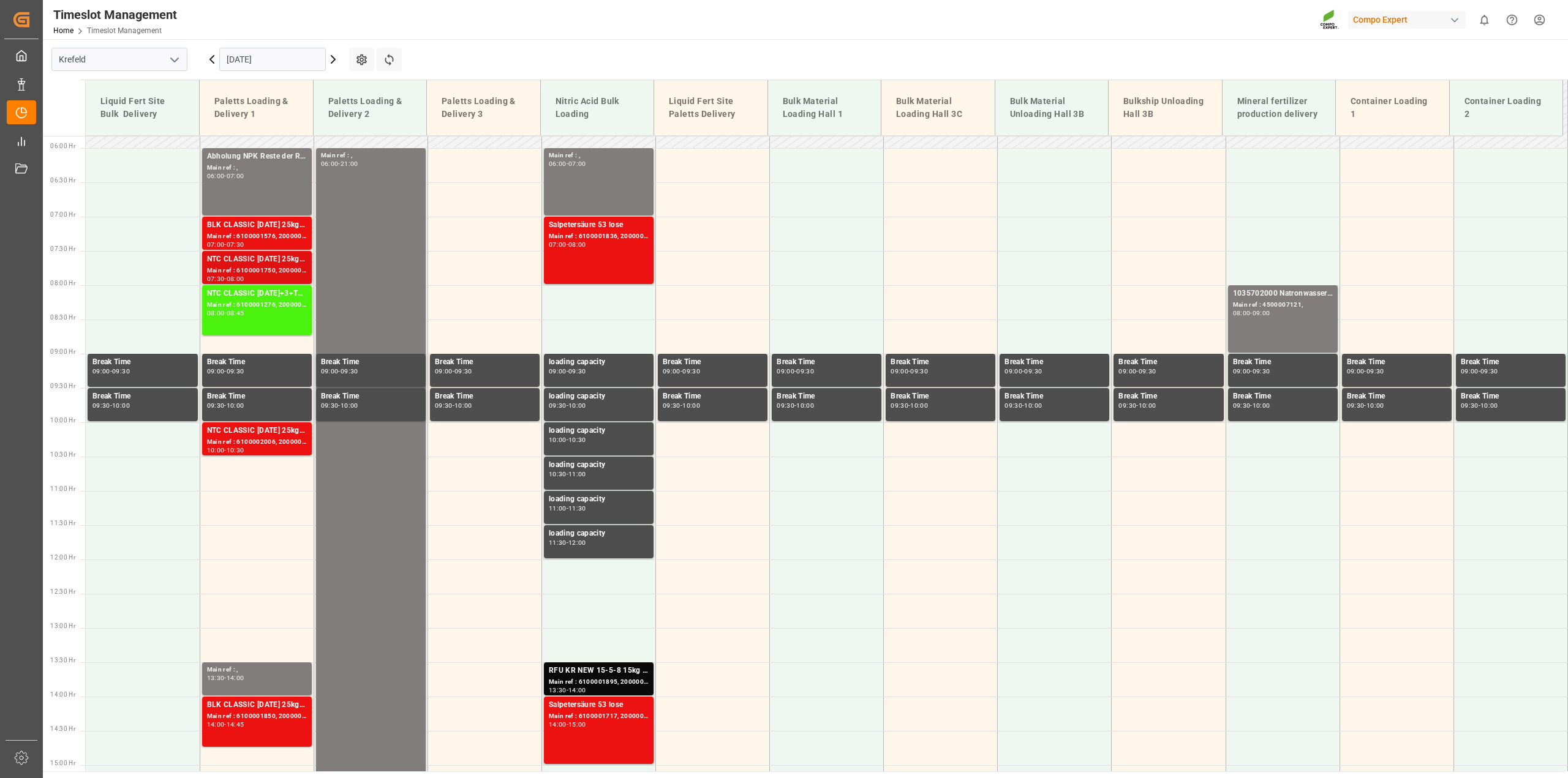
scroll to position [392, 0]
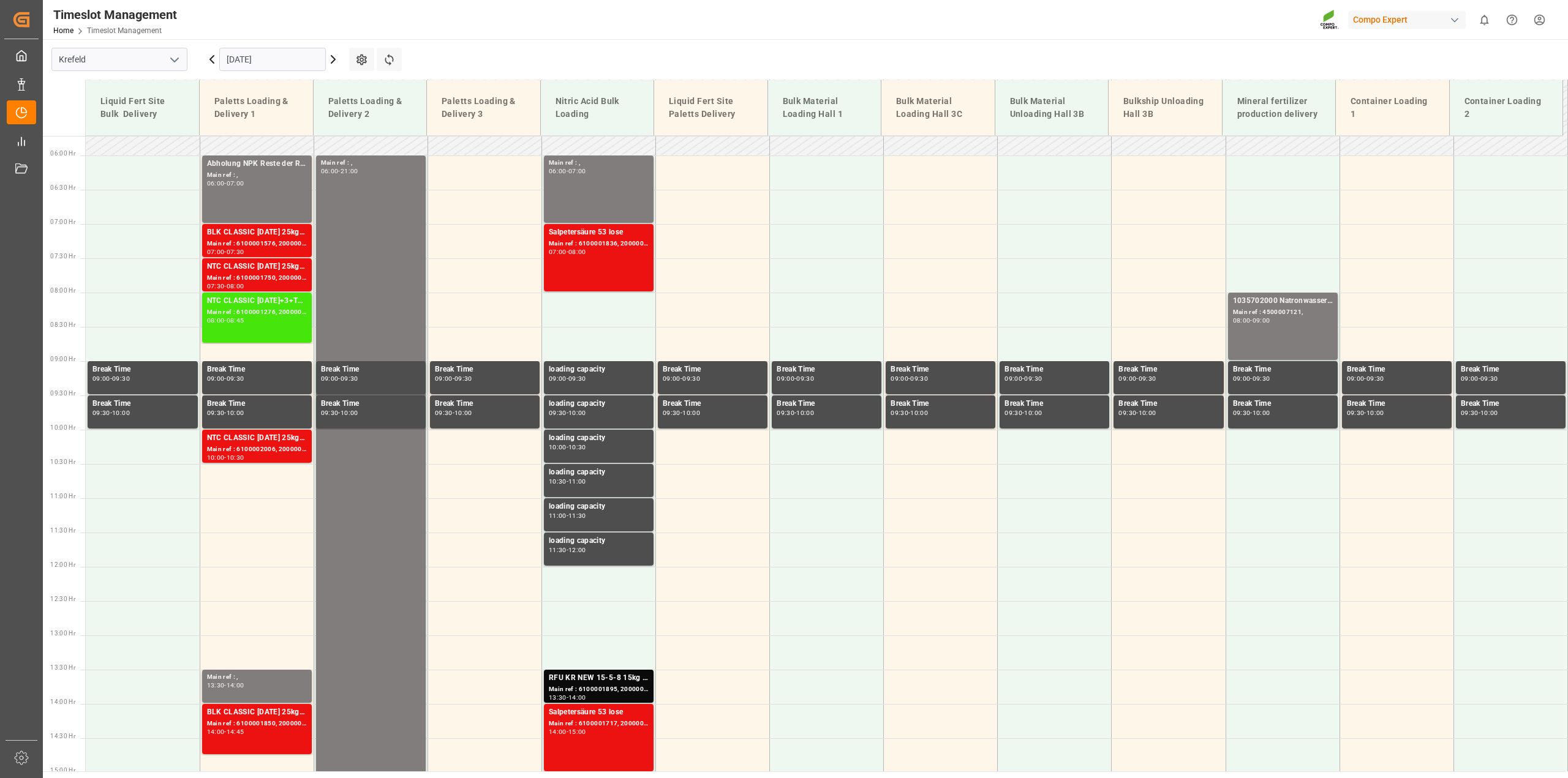
click at [250, 294] on div "NTC CLASSIC [DATE]+3+TE 600kg BB Main ref : 6100001276, 2000000929 08:00 - 08:45" at bounding box center [257, 317] width 109 height 50
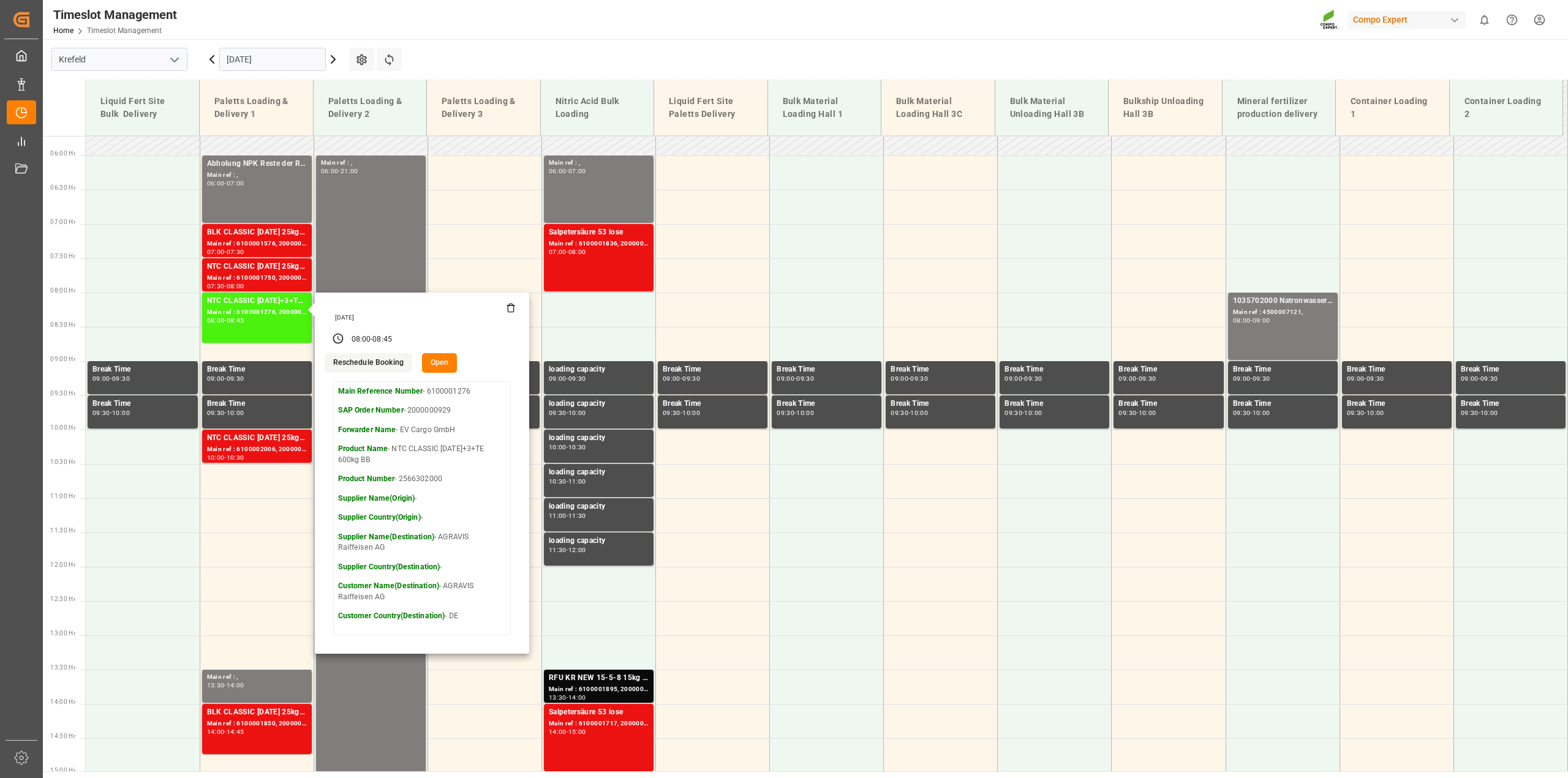
click at [442, 363] on button "Open" at bounding box center [440, 362] width 36 height 20
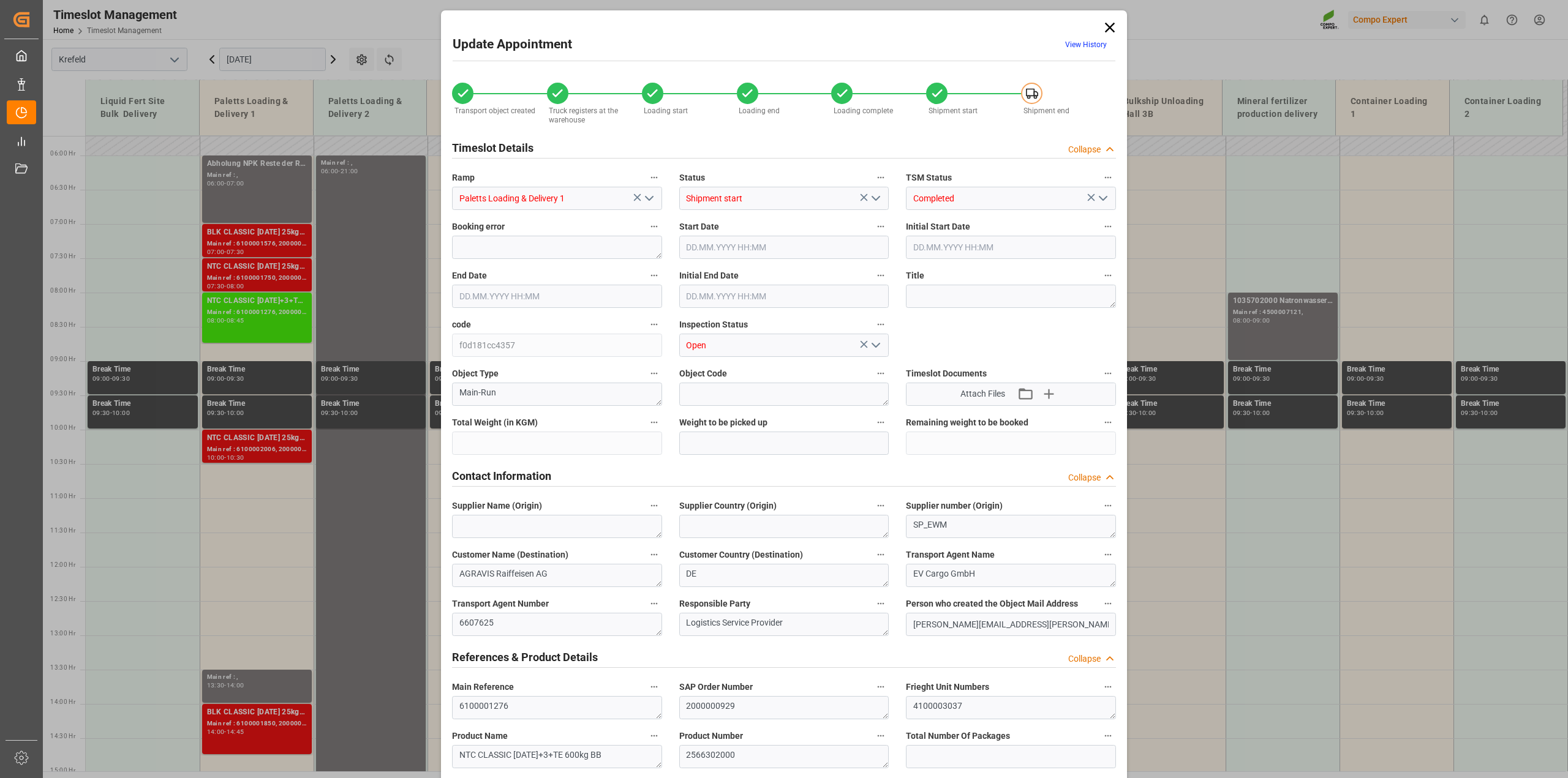
type input "48160"
type input "0"
type input "[DATE] 08:00"
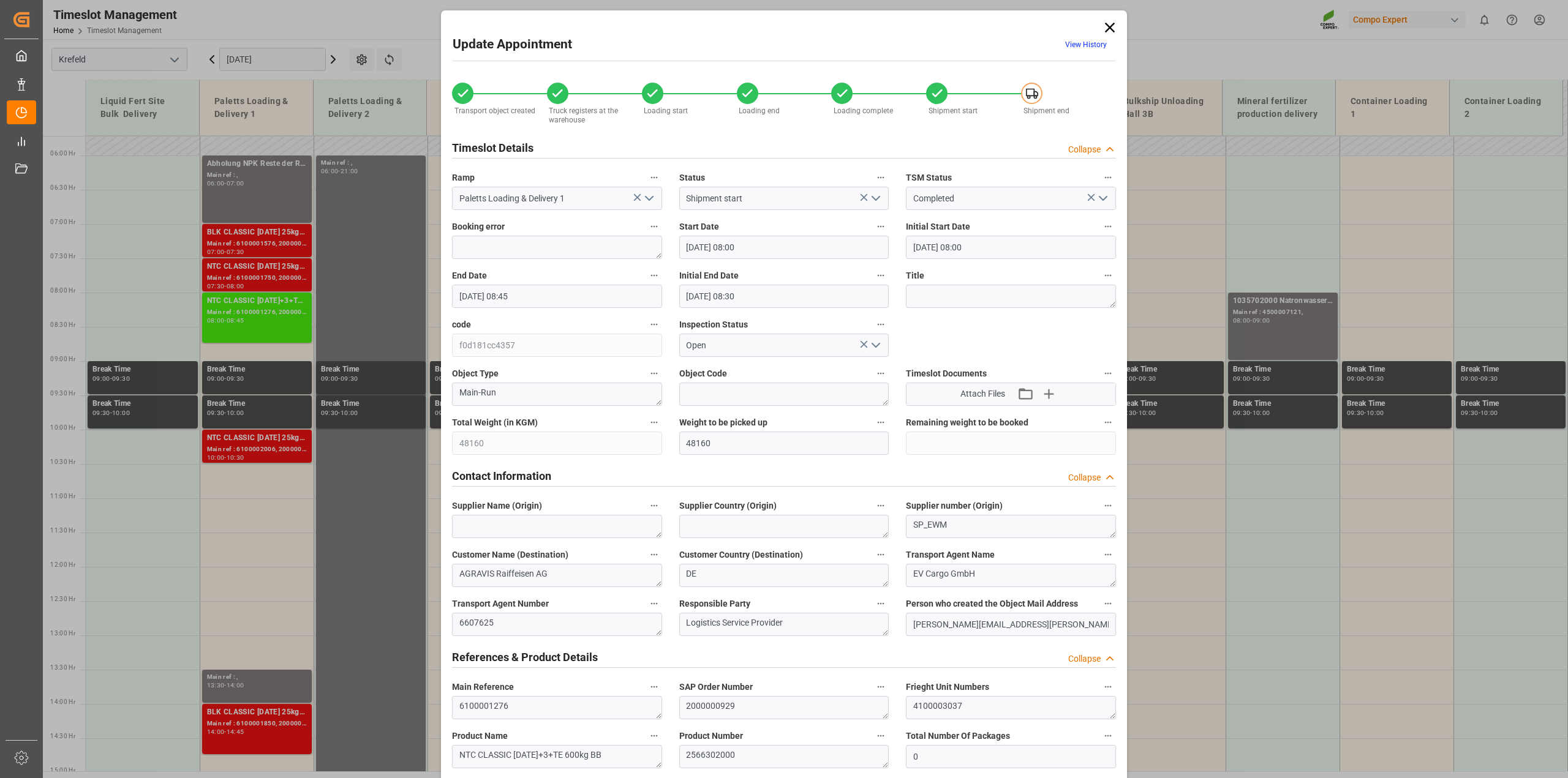
type input "[DATE] 08:45"
type input "[DATE] 08:30"
type input "[DATE] 10:54"
type input "[DATE] 12:24"
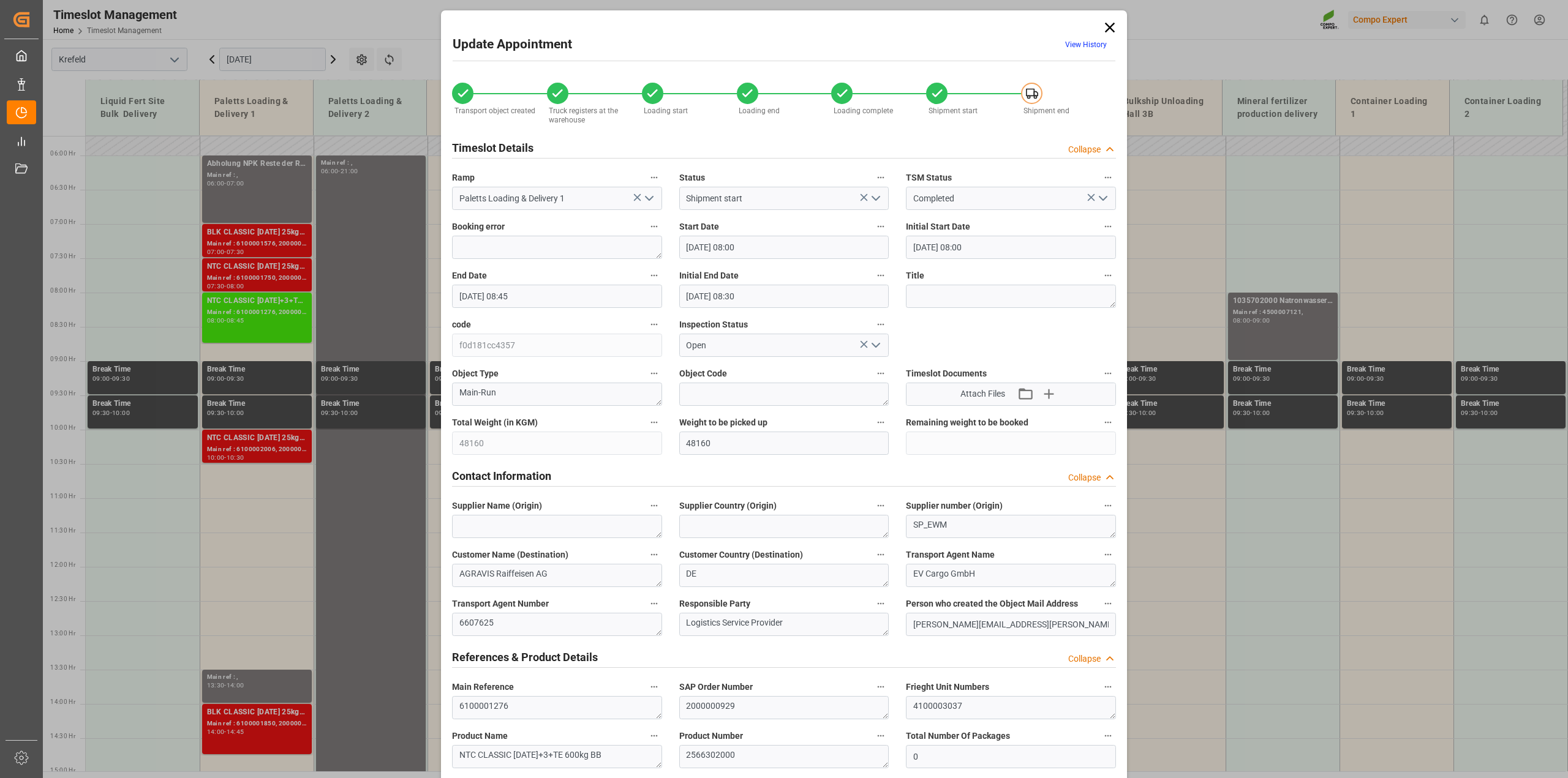
type input "[DATE] 14:07"
type input "[DATE] 14:08"
type input "[DATE] 06:26"
click at [1073, 40] on link "View History" at bounding box center [1086, 44] width 42 height 9
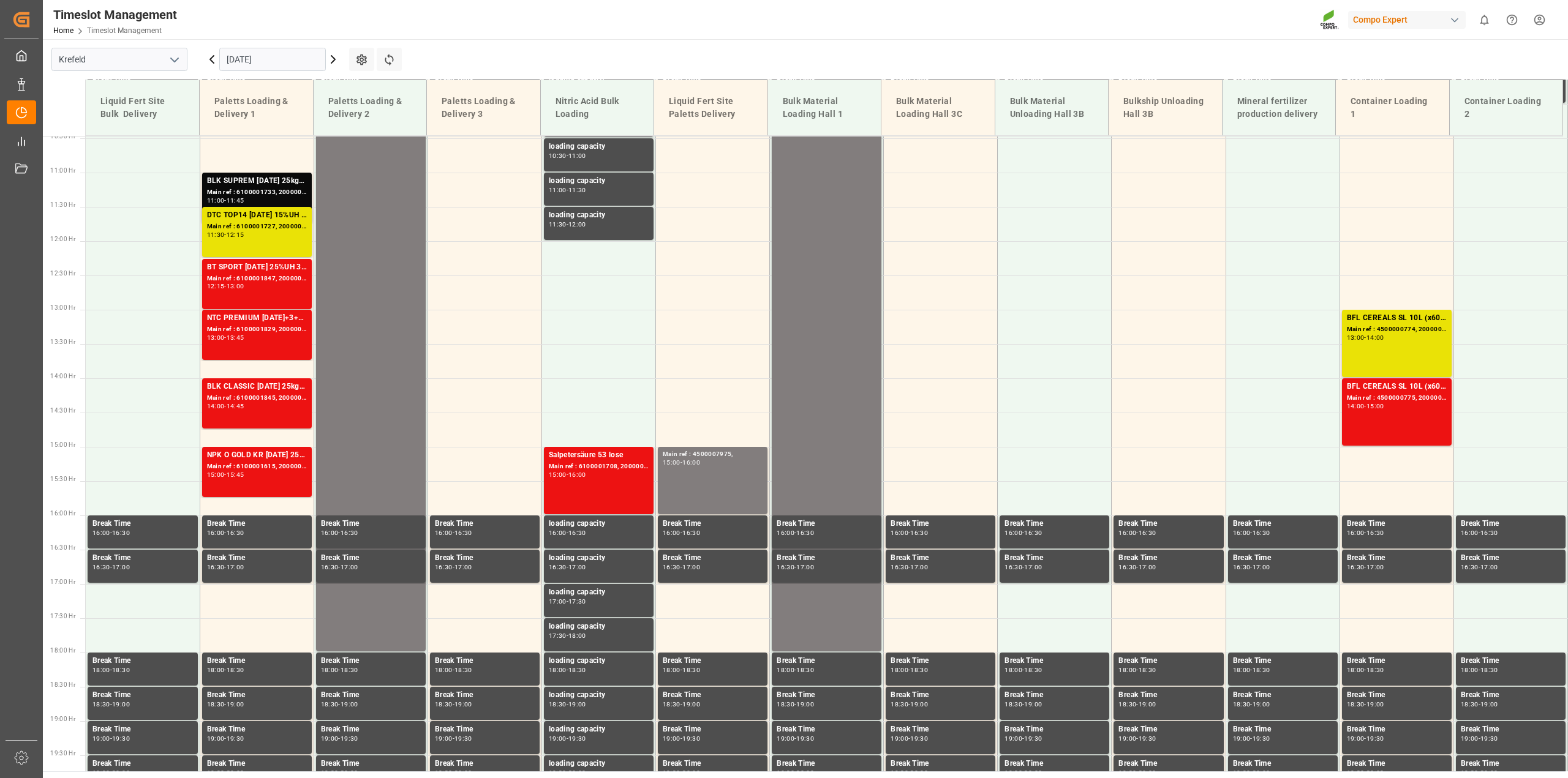
click at [258, 62] on input "[DATE]" at bounding box center [272, 59] width 107 height 23
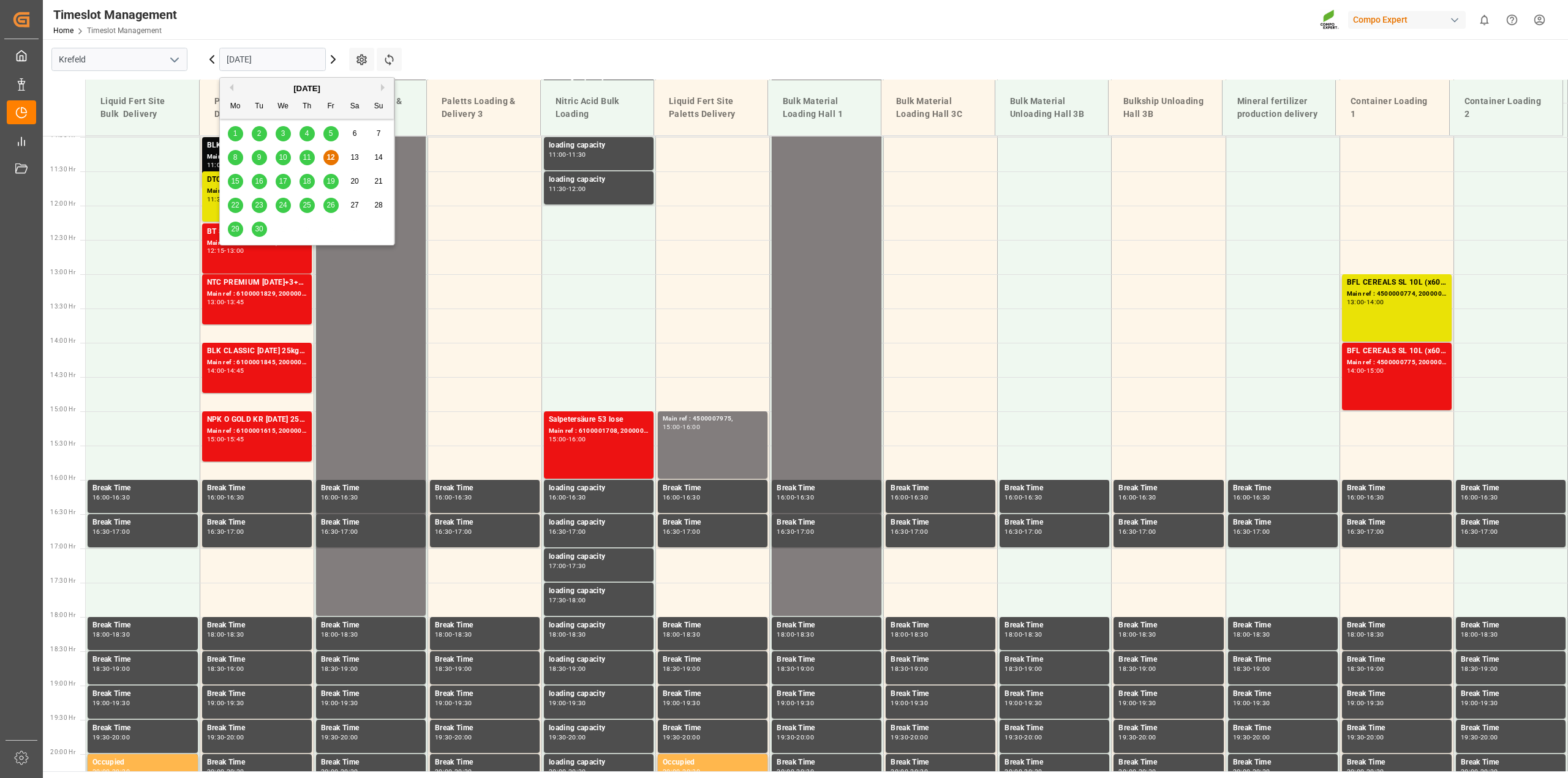
scroll to position [759, 0]
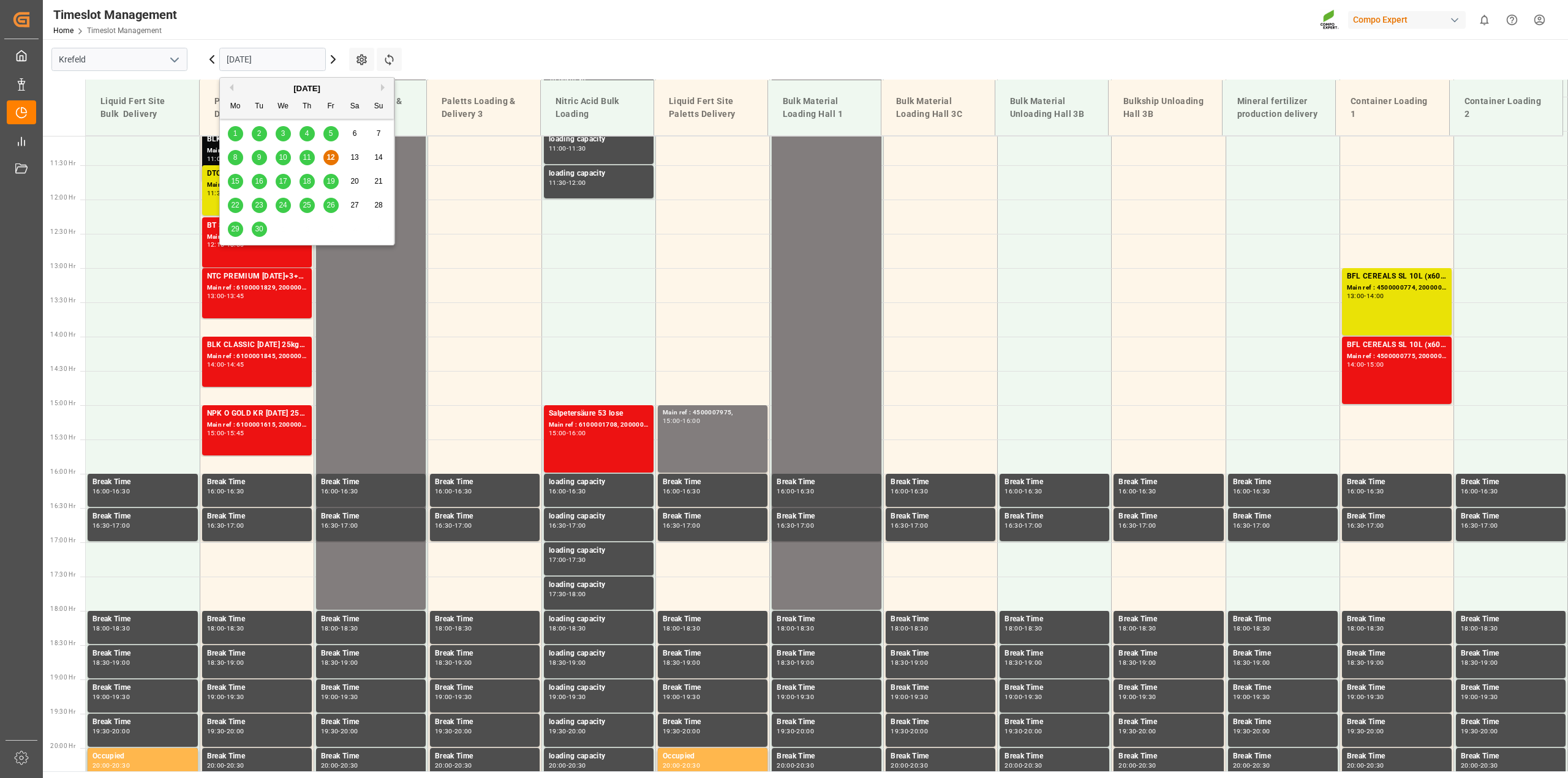
click at [239, 180] on span "15" at bounding box center [234, 181] width 8 height 9
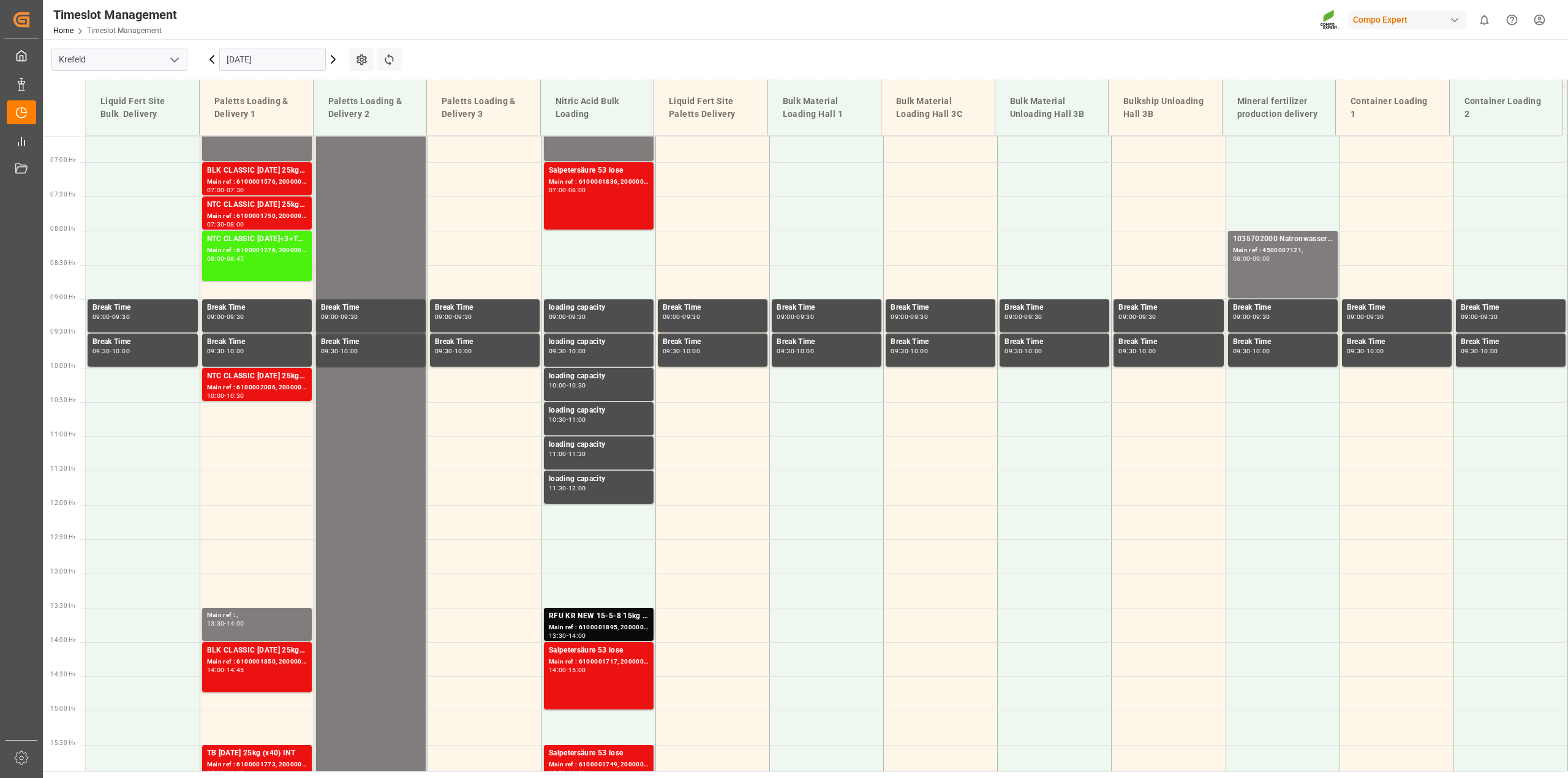
scroll to position [453, 0]
click at [257, 268] on div "NTC CLASSIC [DATE]+3+TE 600kg BB Main ref : 6100001276, 2000000929 08:00 - 08:45" at bounding box center [257, 256] width 100 height 45
click at [247, 247] on div "Main ref : 6100001276, 2000000929" at bounding box center [257, 251] width 100 height 10
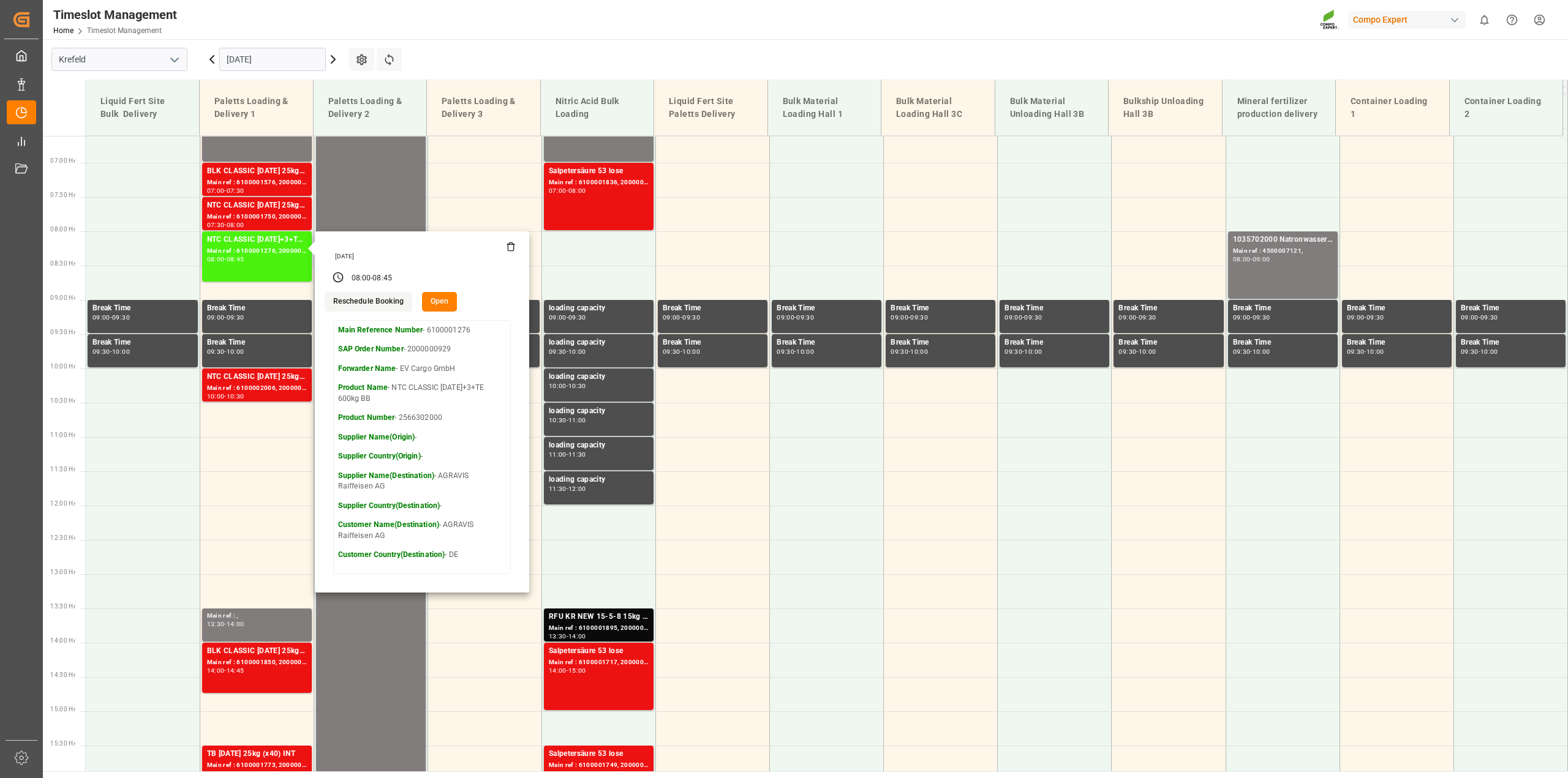
click at [434, 300] on button "Open" at bounding box center [440, 301] width 36 height 20
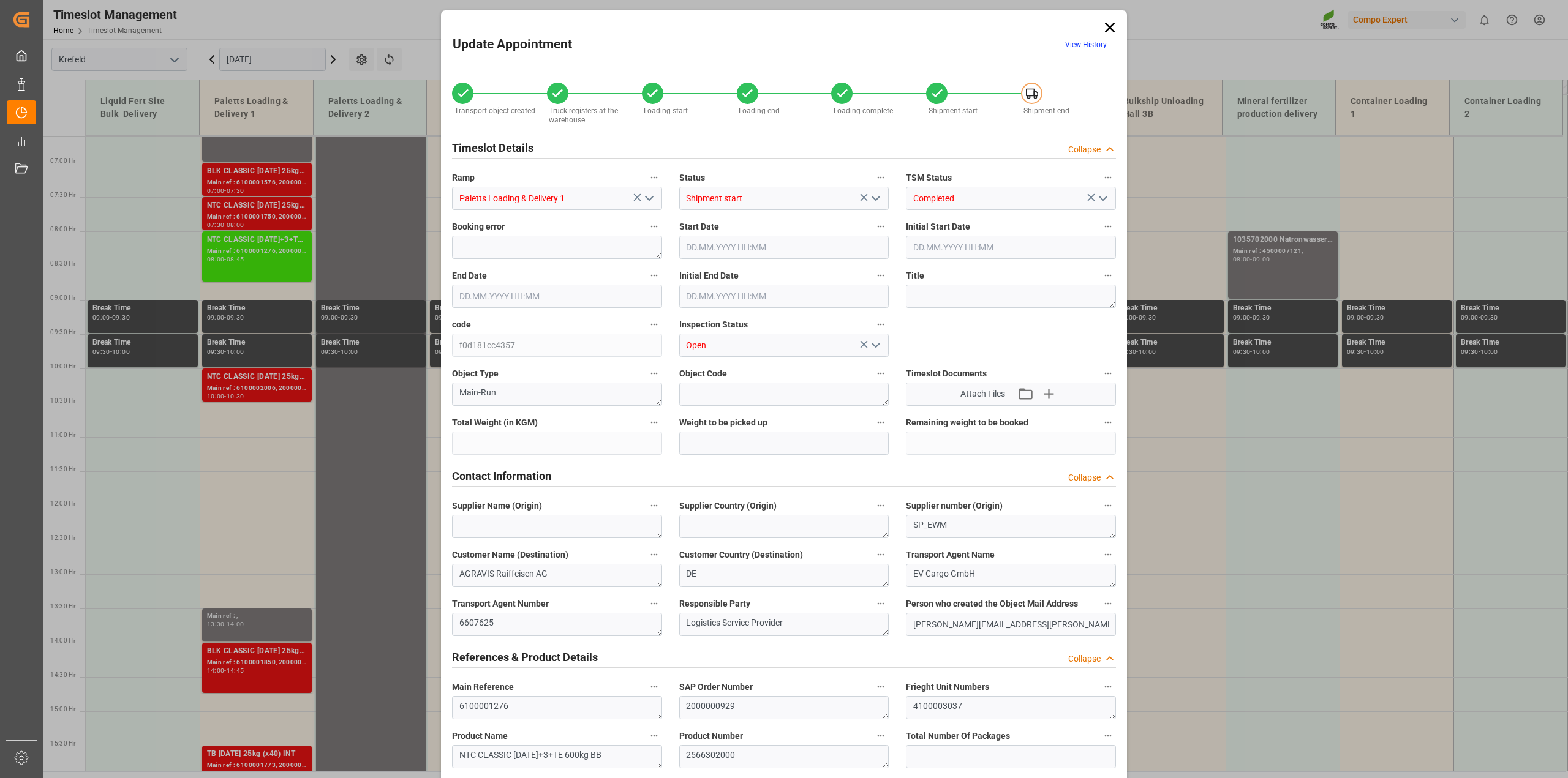
type input "48160"
type input "0"
type input "[DATE] 08:00"
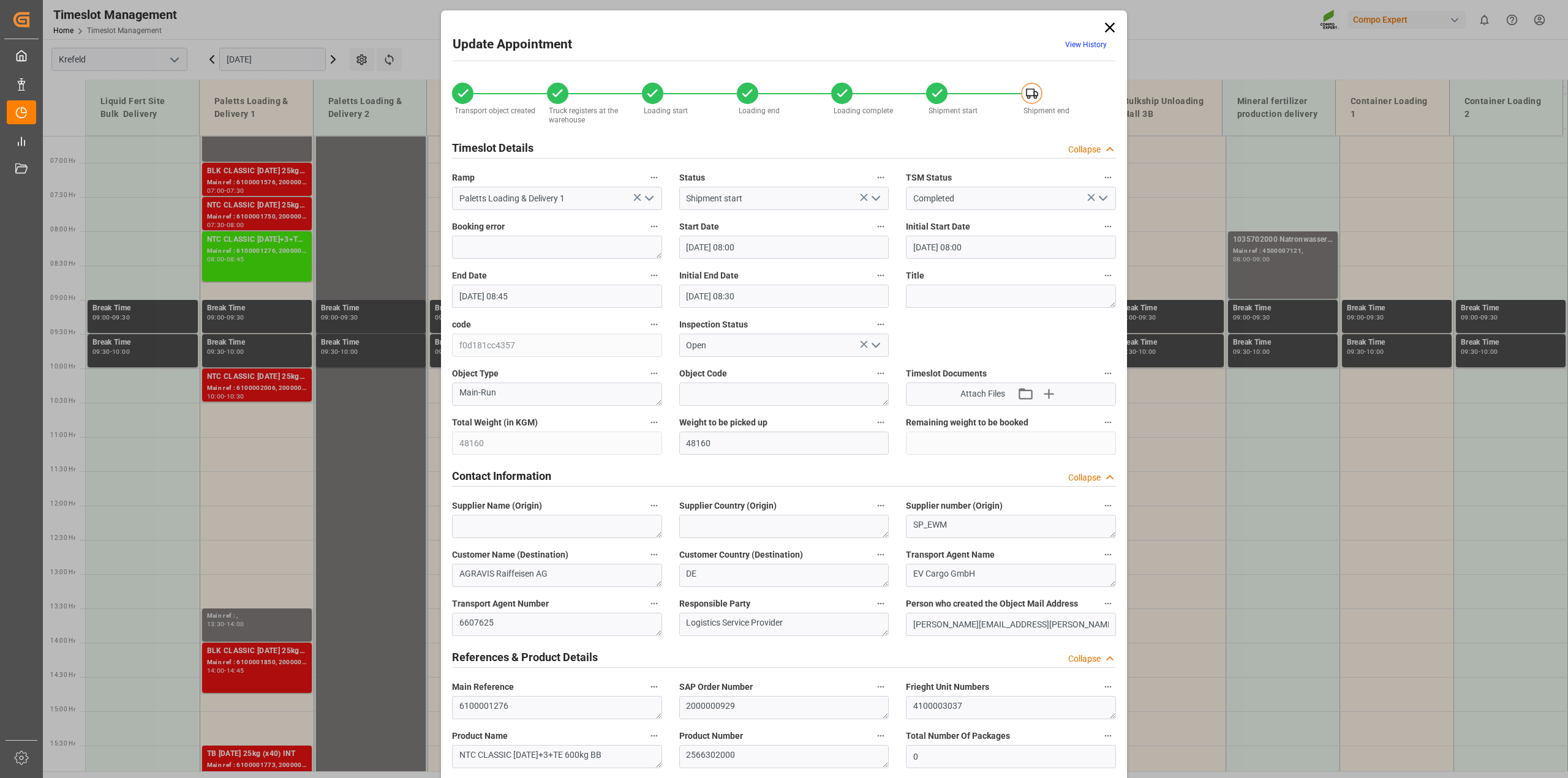
type input "[DATE] 08:45"
type input "[DATE] 08:30"
type input "[DATE] 10:54"
type input "[DATE] 12:24"
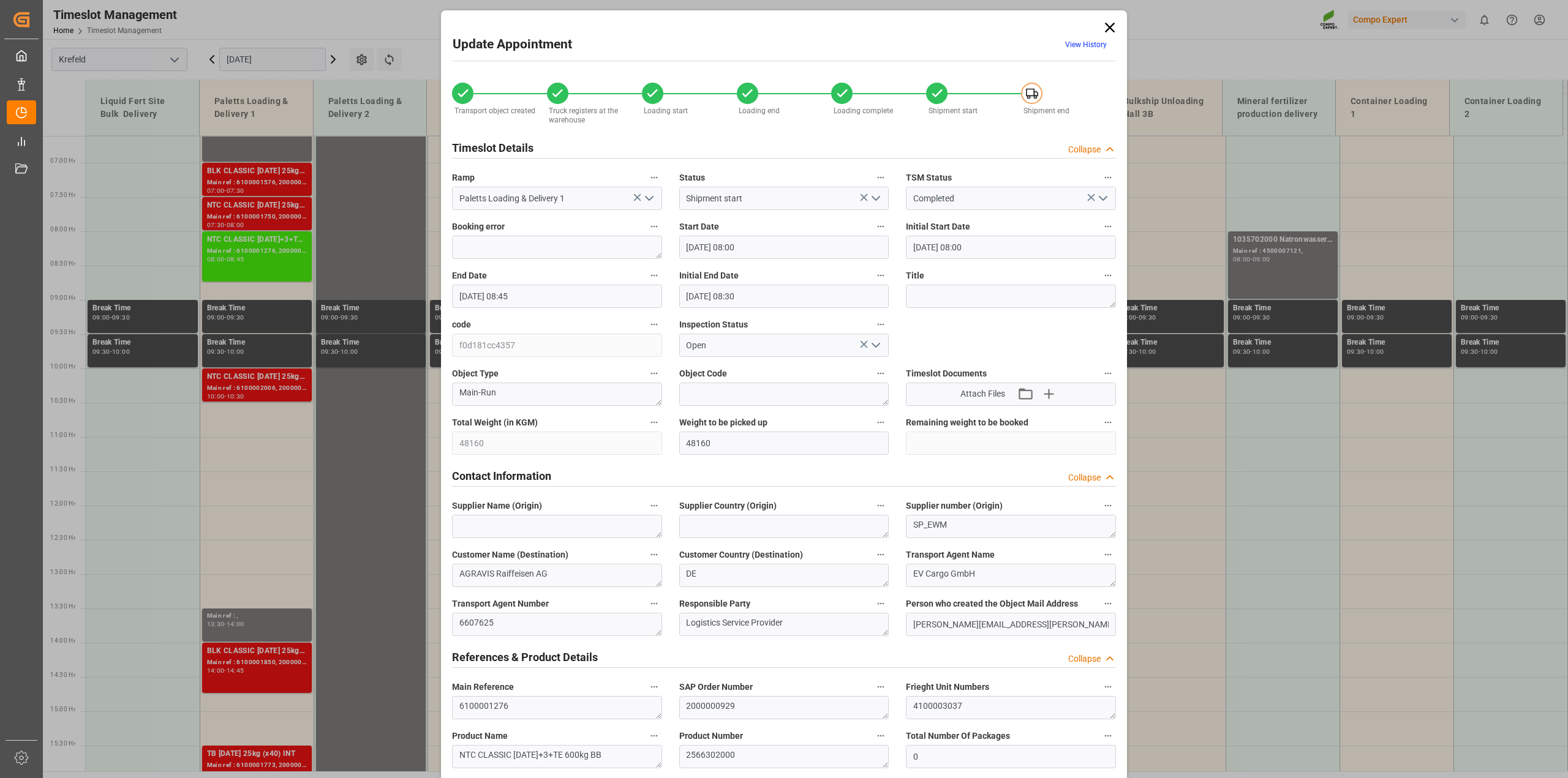
type input "[DATE] 14:07"
type input "[DATE] 14:08"
type input "[DATE] 06:26"
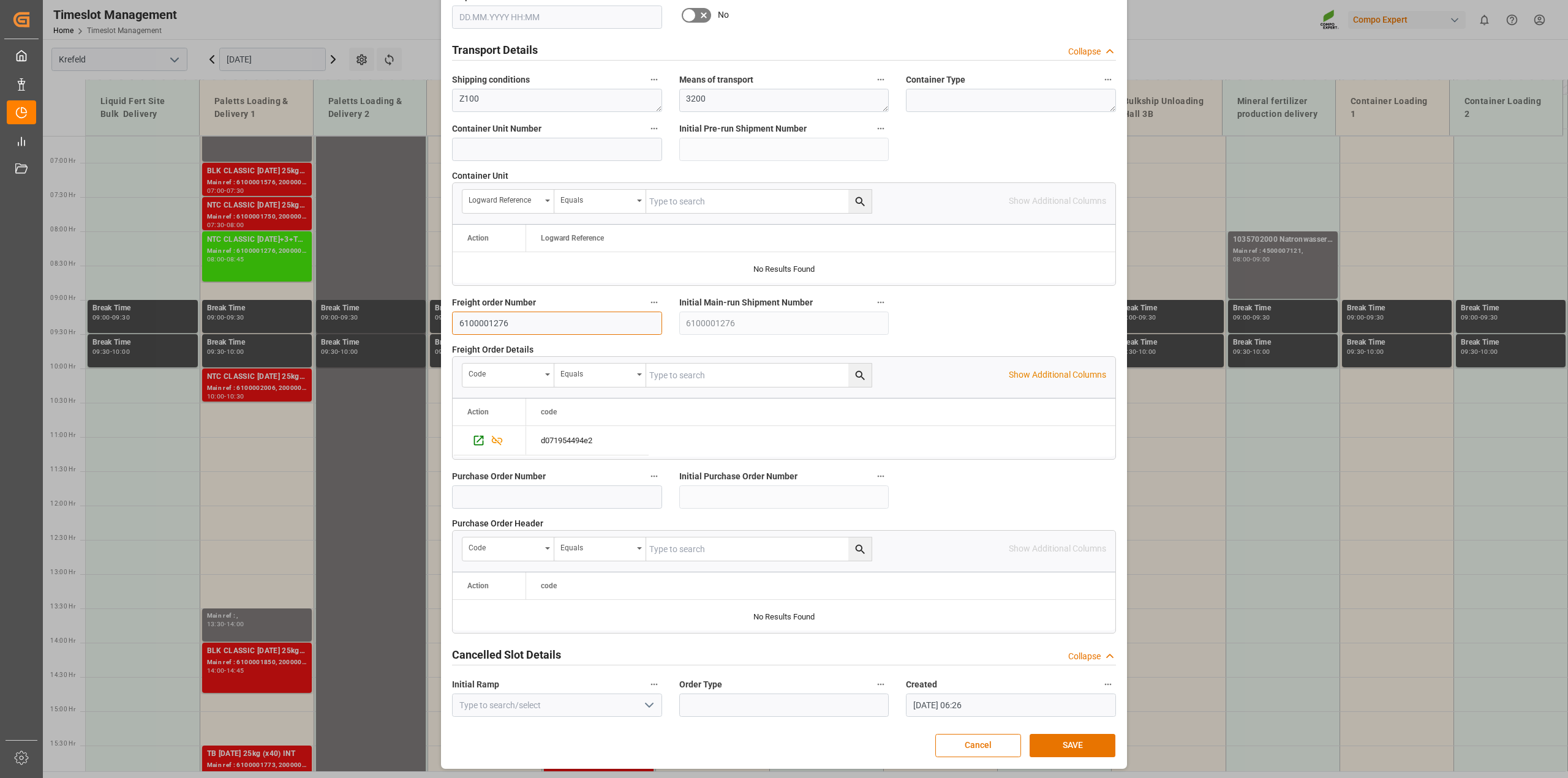
click at [530, 321] on input "6100001276" at bounding box center [557, 322] width 210 height 23
type input "6100001856"
click at [1064, 741] on button "SAVE" at bounding box center [1072, 745] width 86 height 23
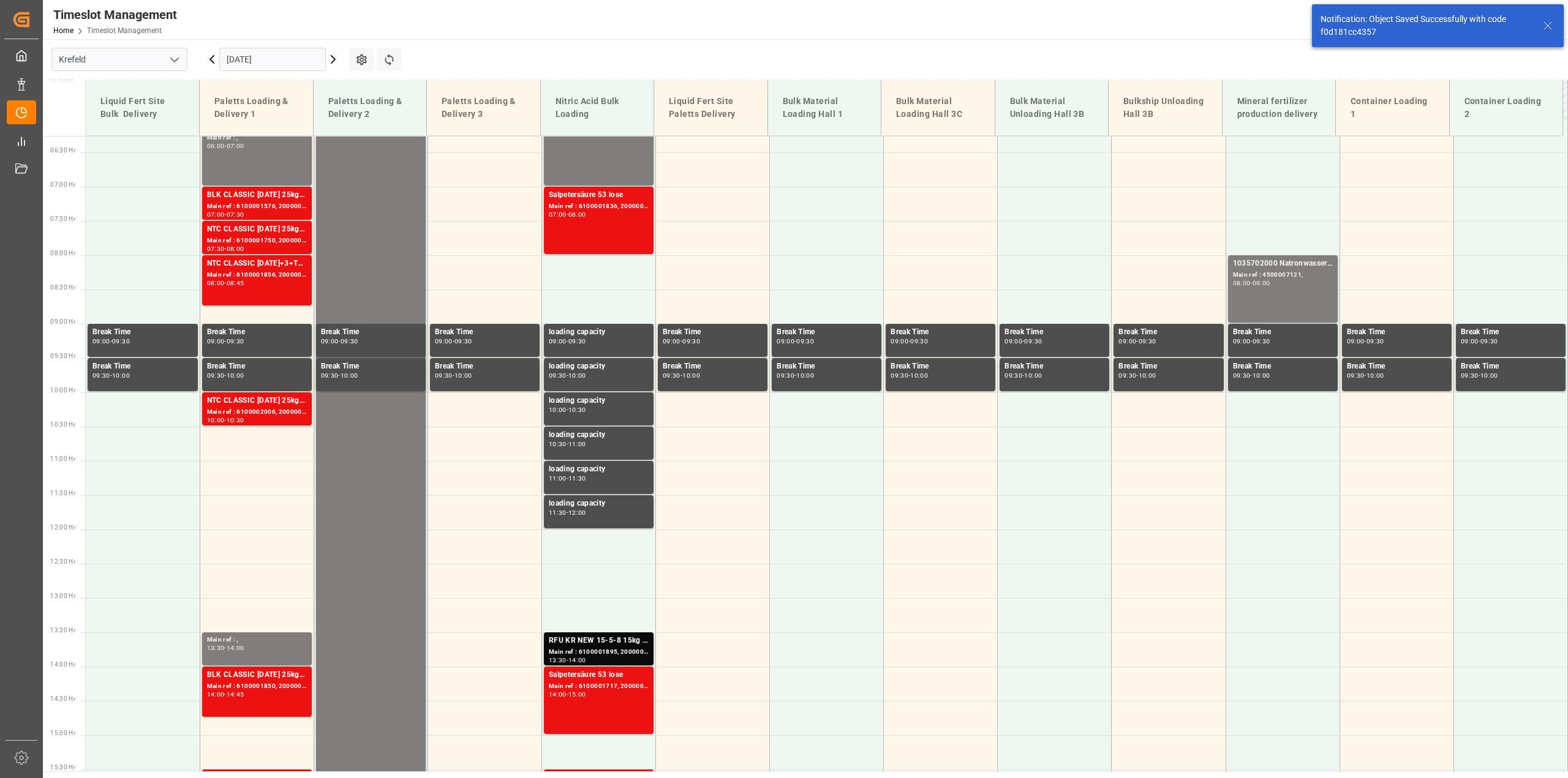
scroll to position [485, 0]
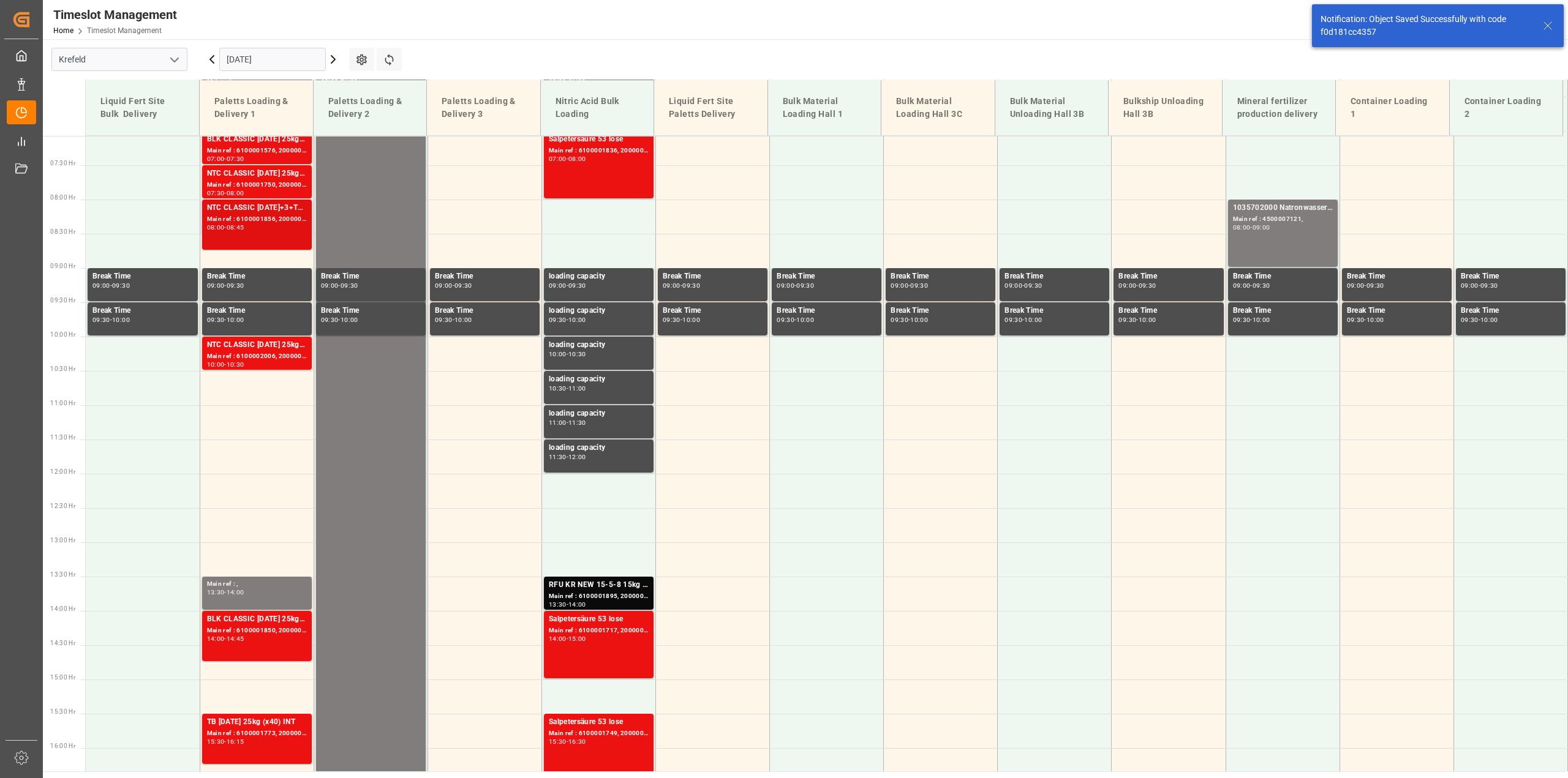
click at [258, 221] on div "Main ref : 6100001856, 2000000929" at bounding box center [257, 220] width 100 height 10
